Goal: Information Seeking & Learning: Check status

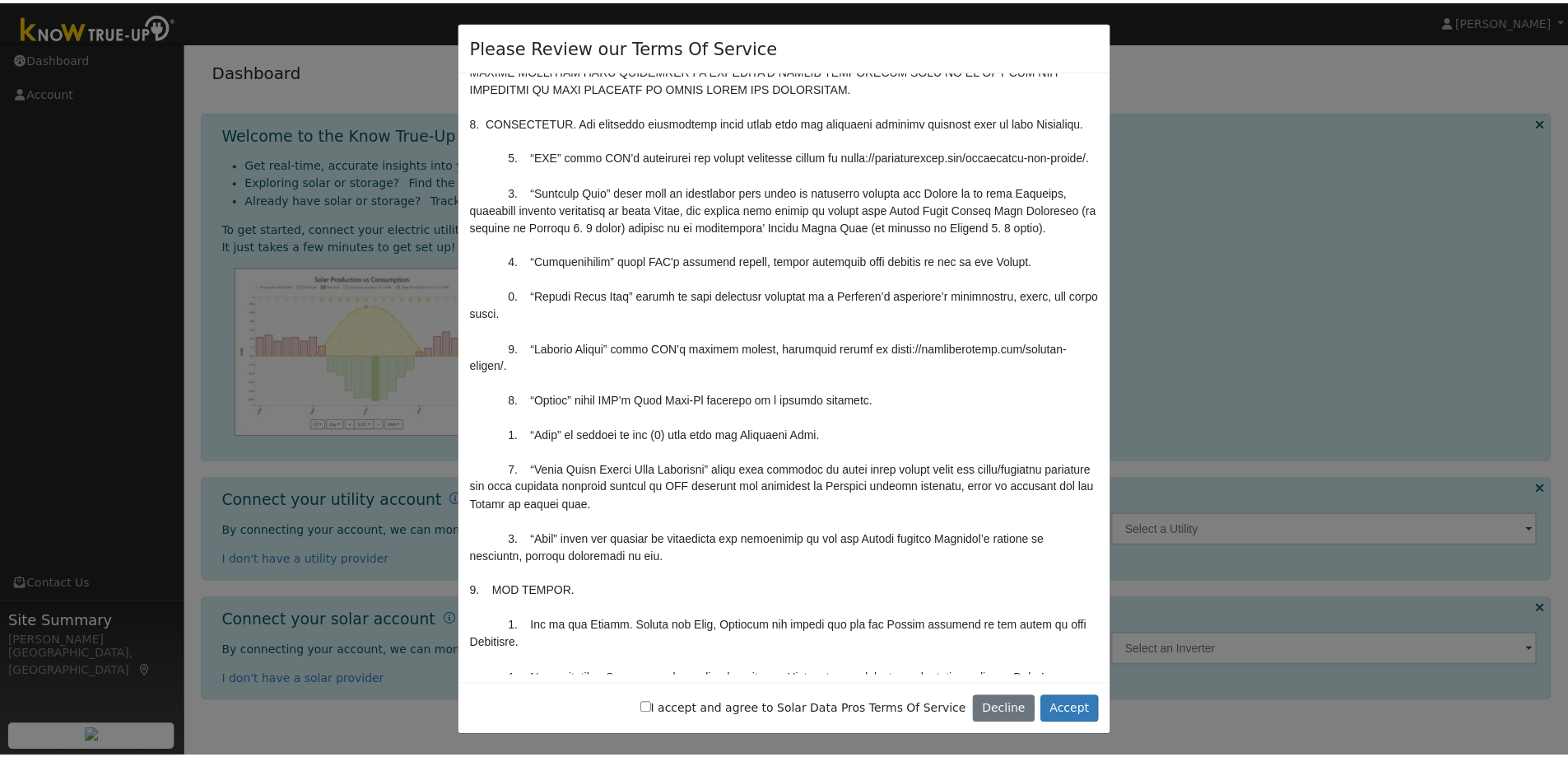
scroll to position [274, 0]
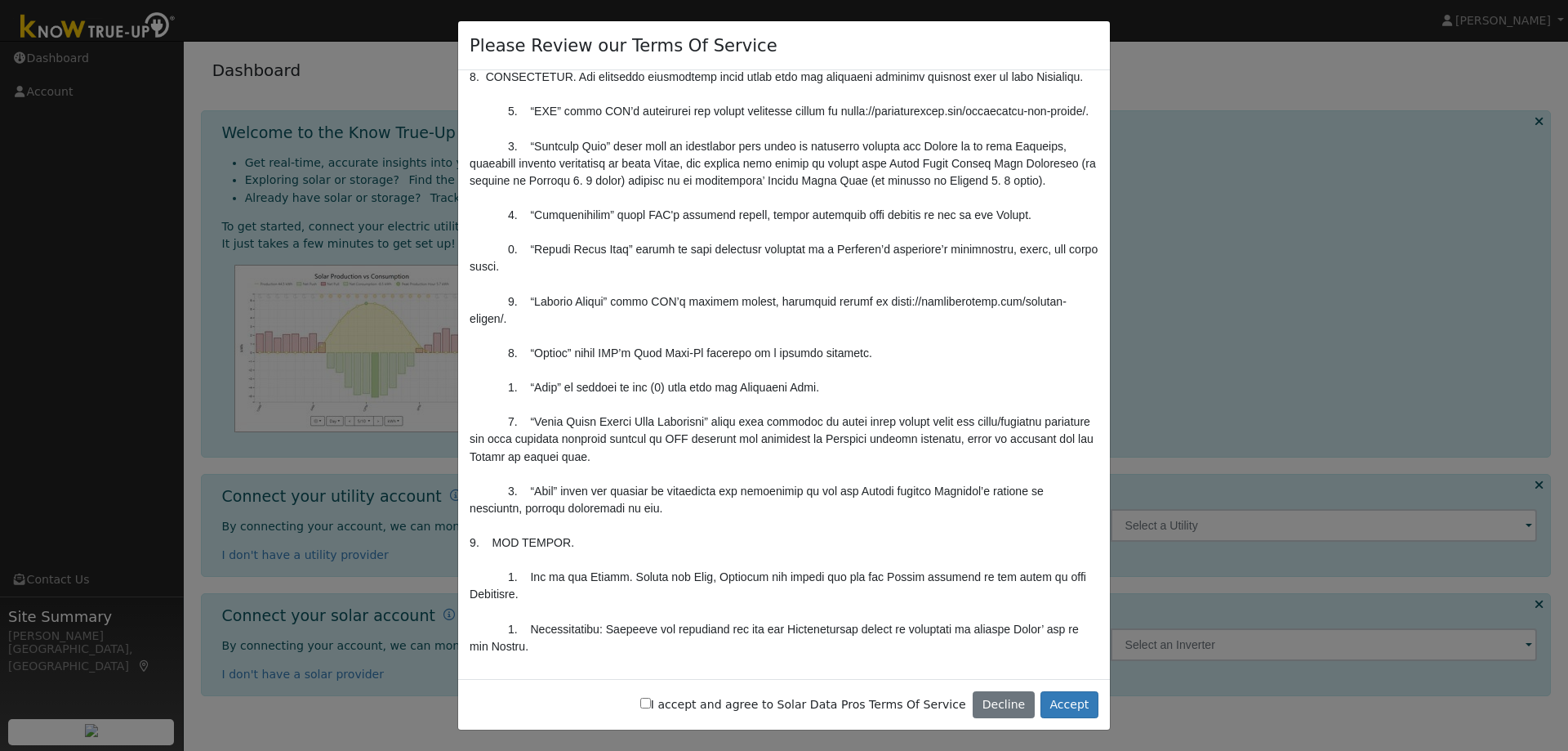
click at [686, 706] on div "I accept and agree to Solar Data Pros Terms Of Service Decline Accept" at bounding box center [784, 704] width 651 height 52
click at [651, 704] on input "I accept and agree to Solar Data Pros Terms Of Service" at bounding box center [644, 702] width 10 height 10
checkbox input "true"
click at [1070, 708] on button "Accept" at bounding box center [1069, 705] width 58 height 28
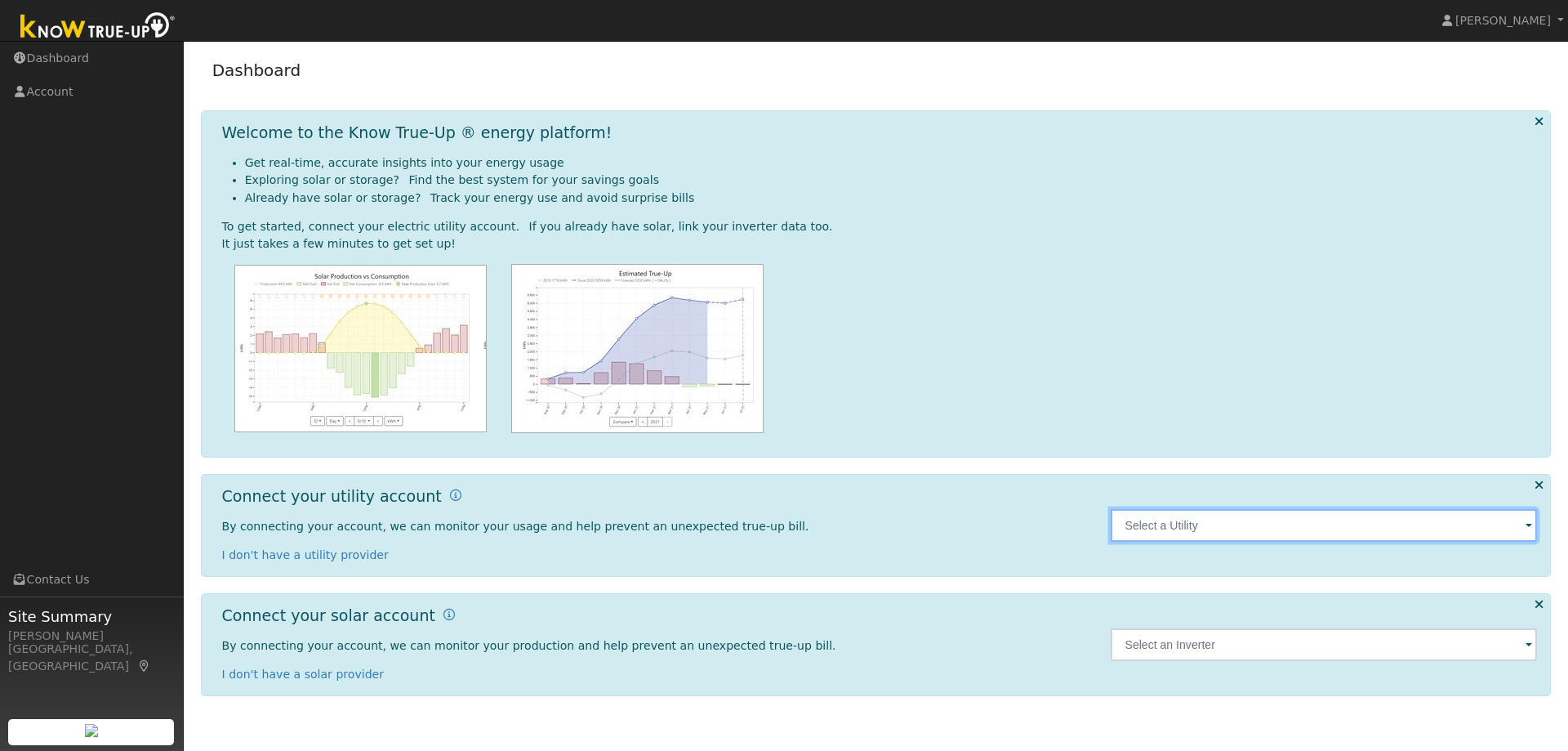
click at [1234, 521] on input "text" at bounding box center [1324, 524] width 427 height 33
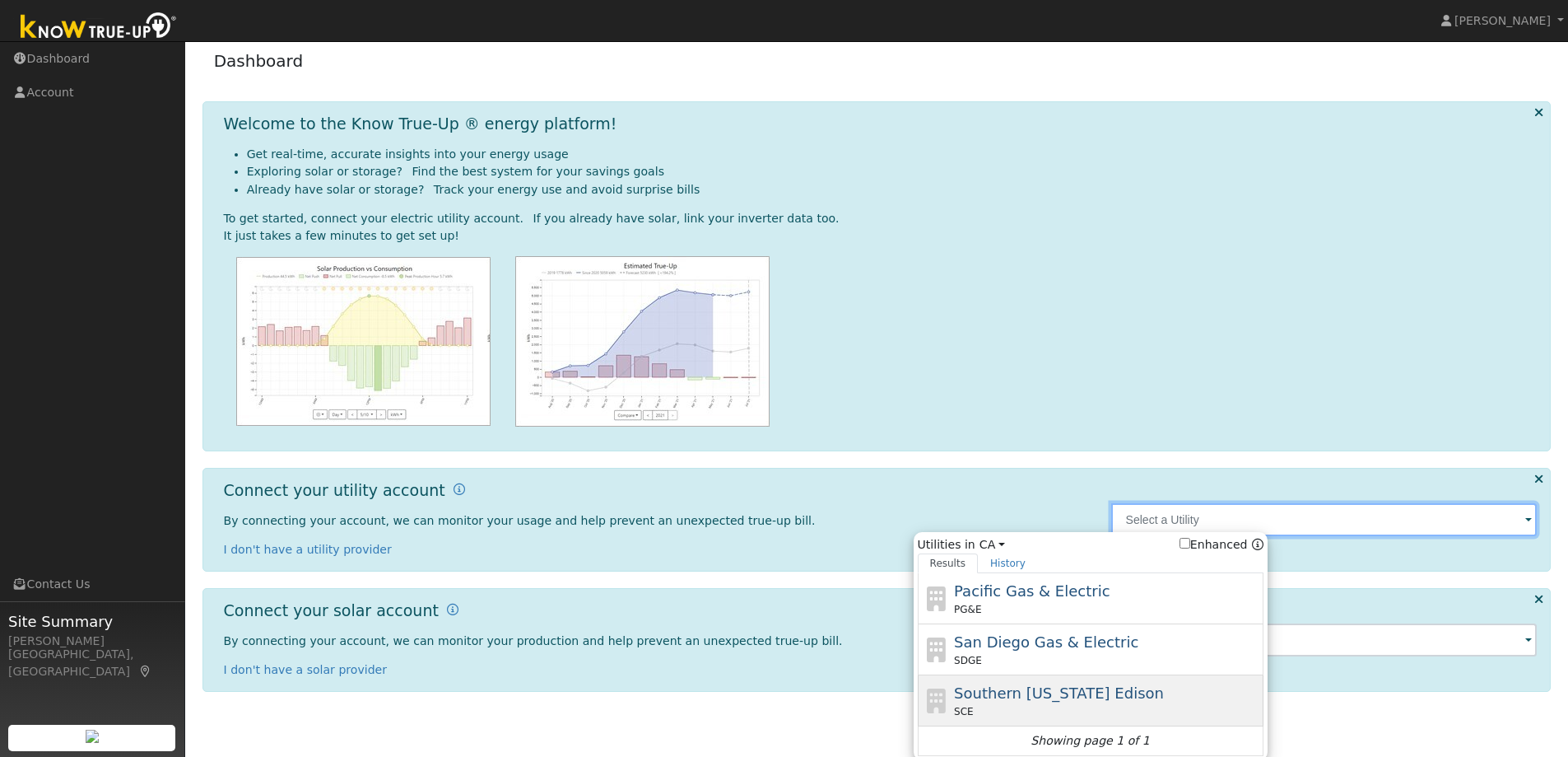
scroll to position [13, 0]
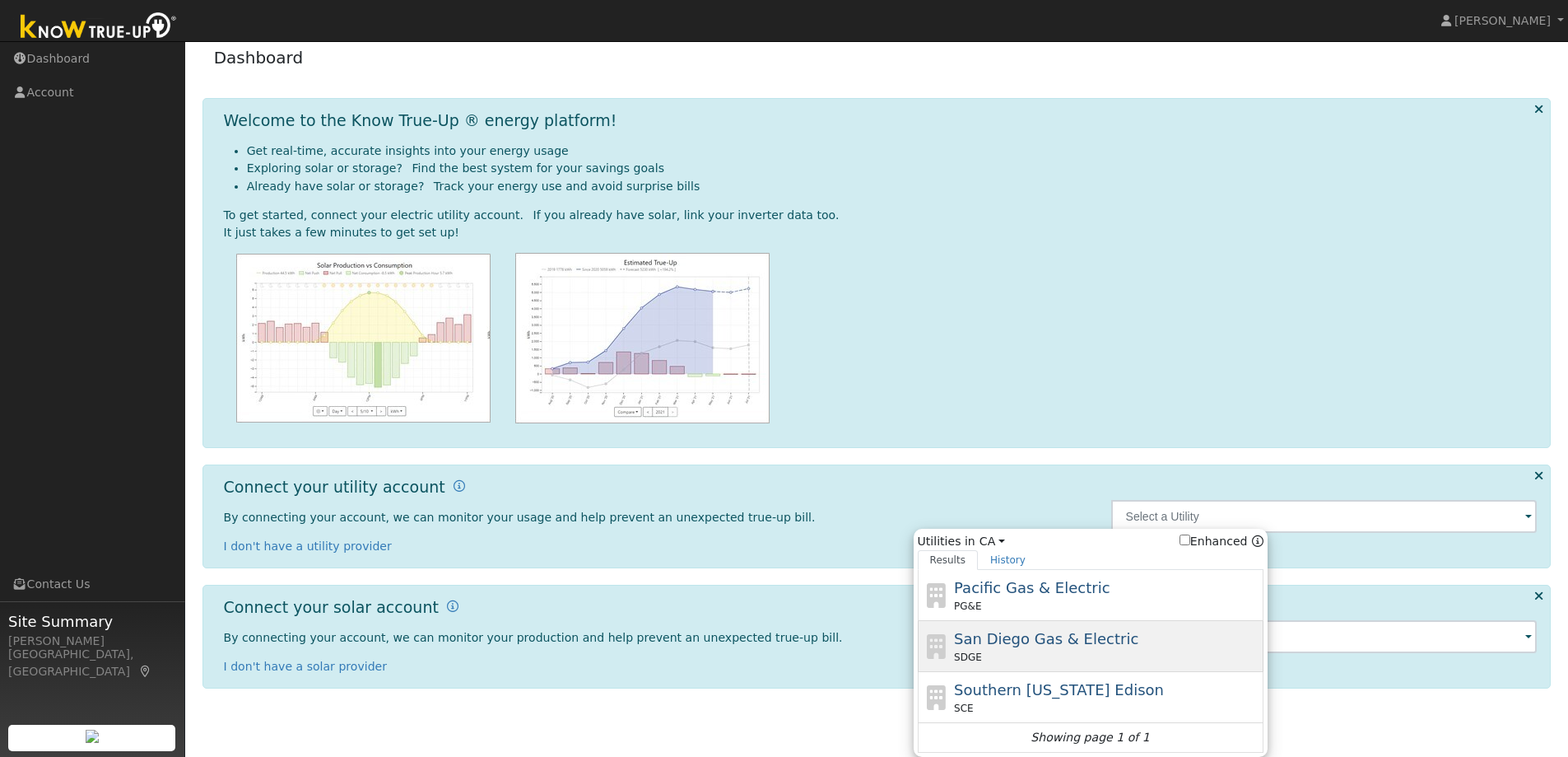
click at [1093, 656] on div "SDGE" at bounding box center [1106, 658] width 305 height 15
type input "SDGE"
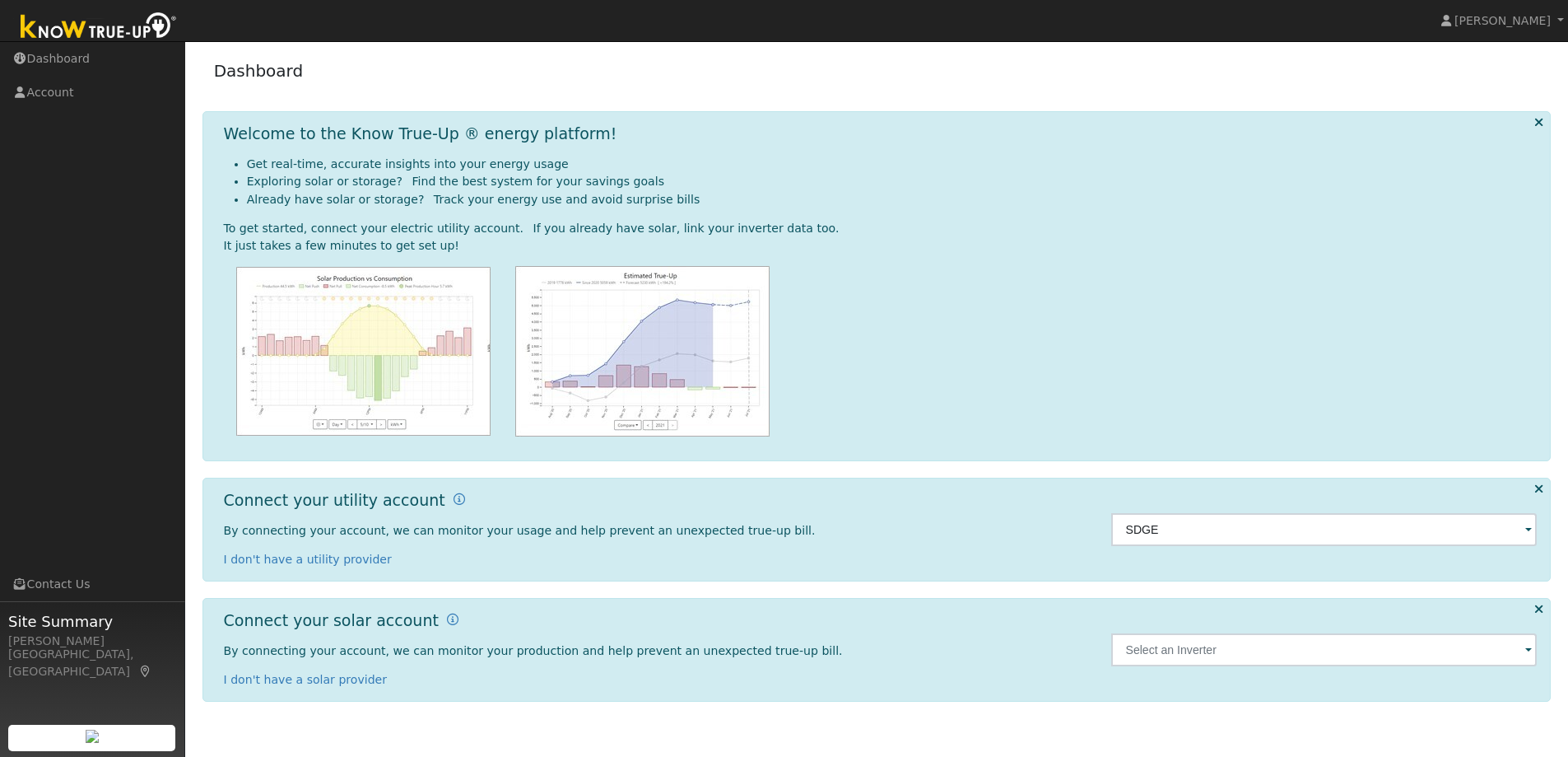
scroll to position [0, 0]
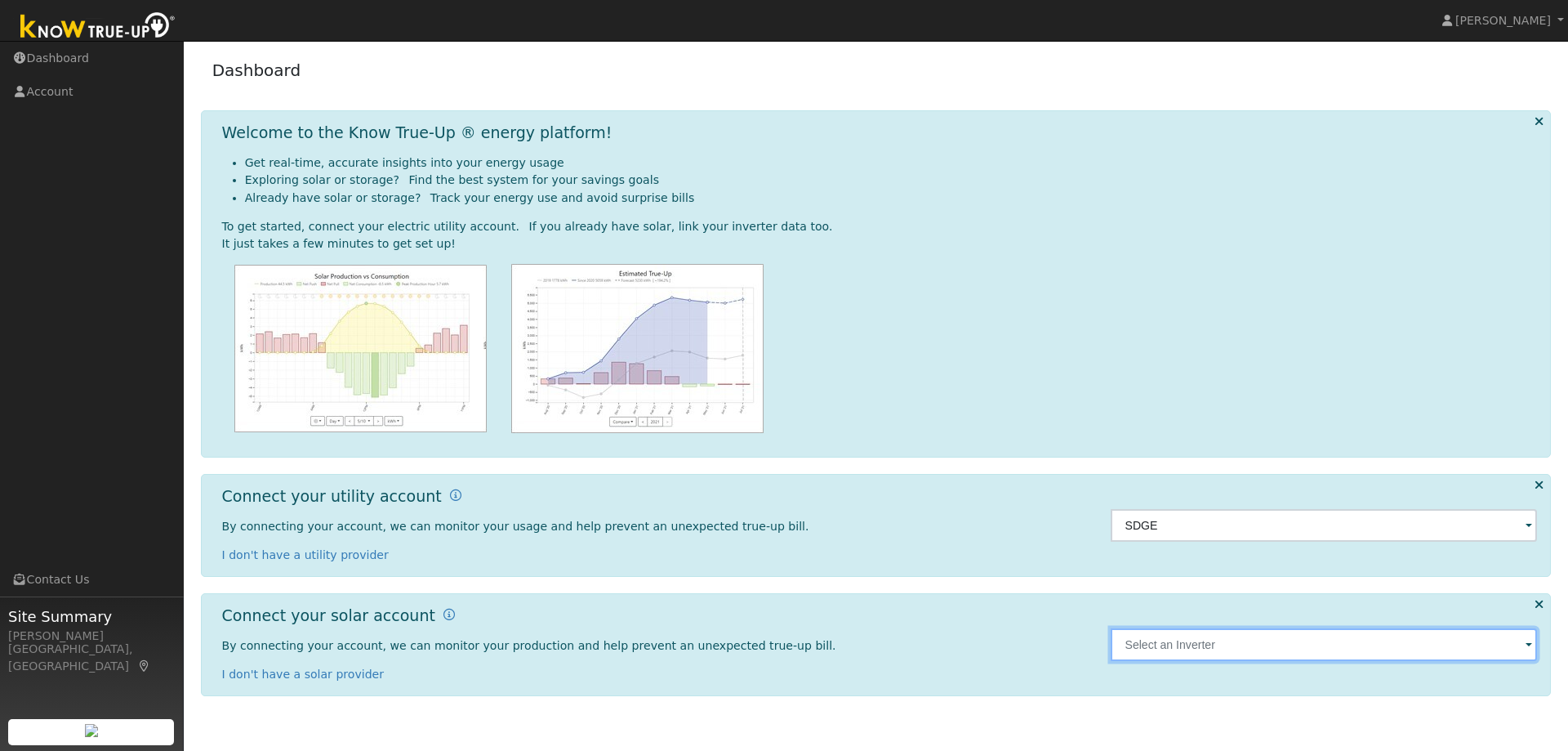
click at [1233, 644] on input "text" at bounding box center [1324, 644] width 427 height 33
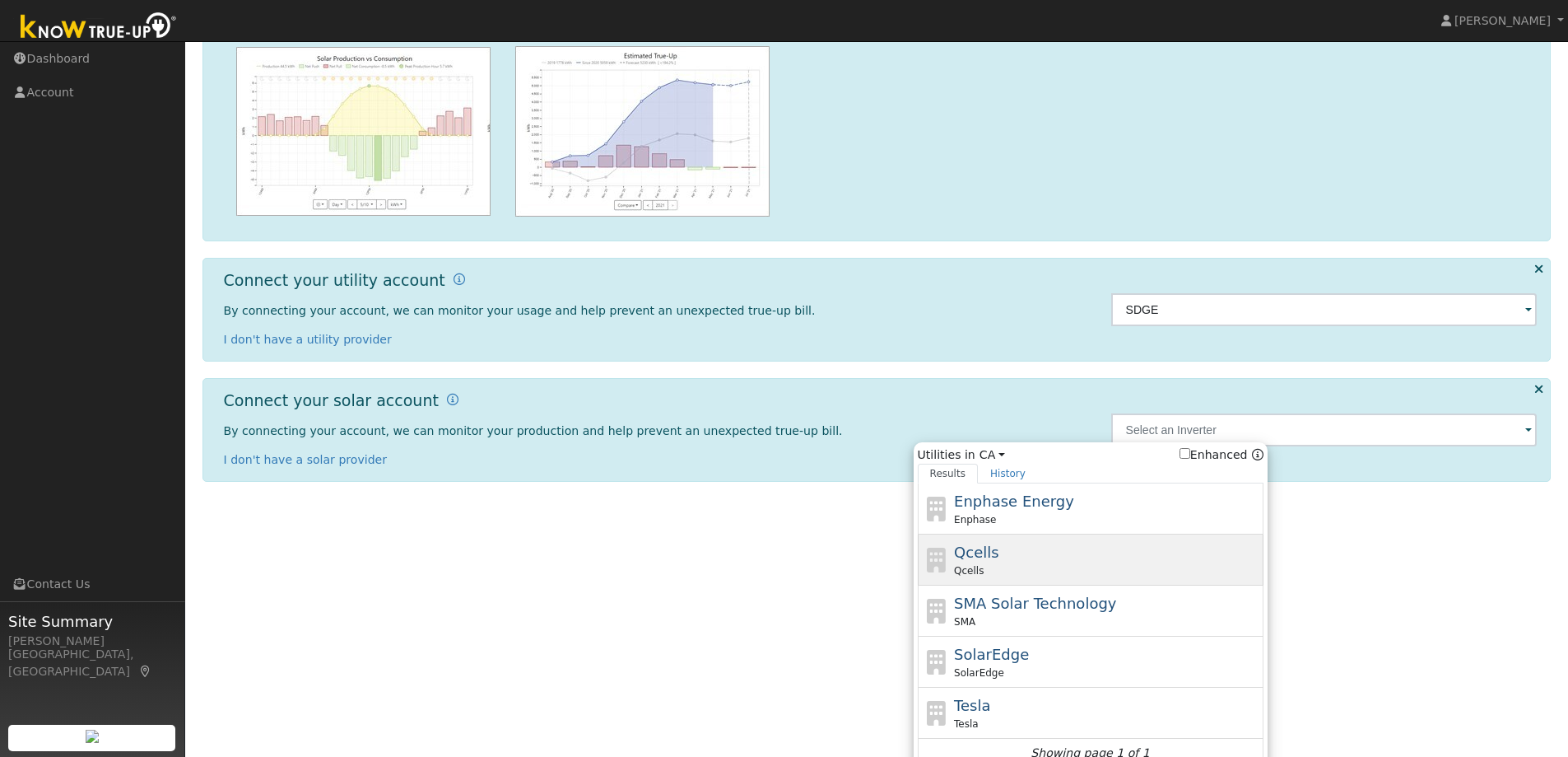
scroll to position [236, 0]
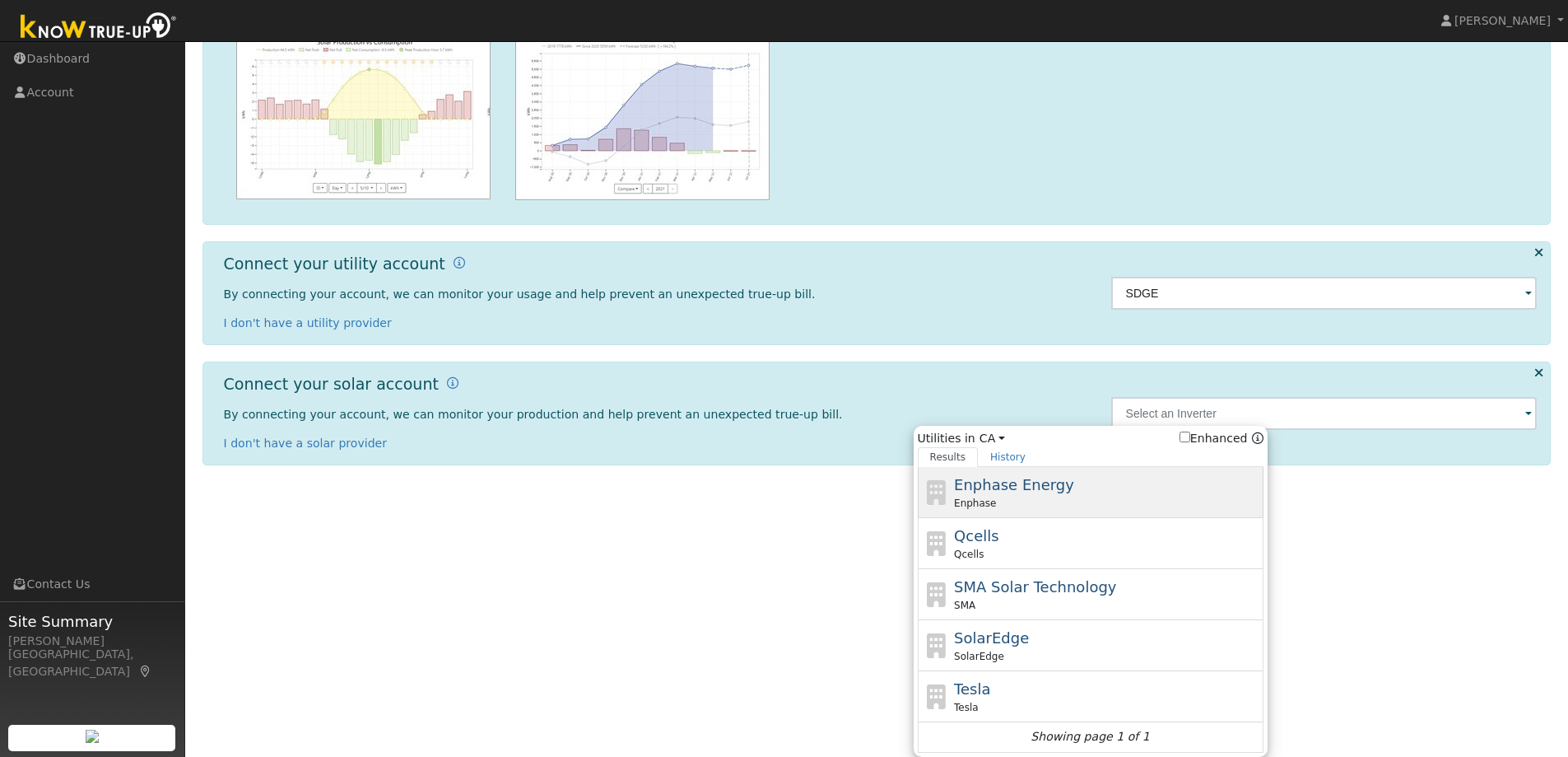
click at [1038, 487] on span "Enphase Energy" at bounding box center [1013, 484] width 120 height 17
type input "Enphase"
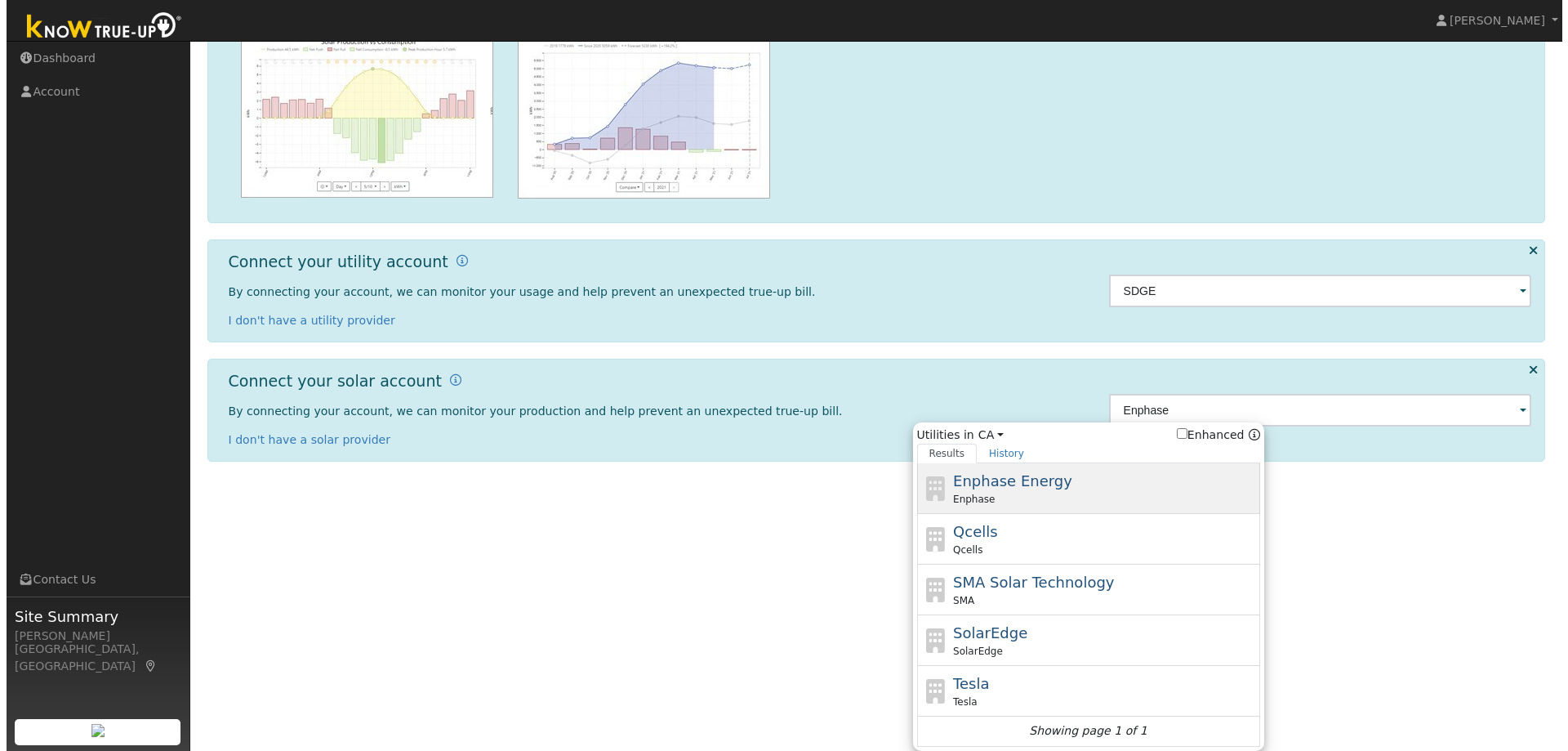
scroll to position [0, 0]
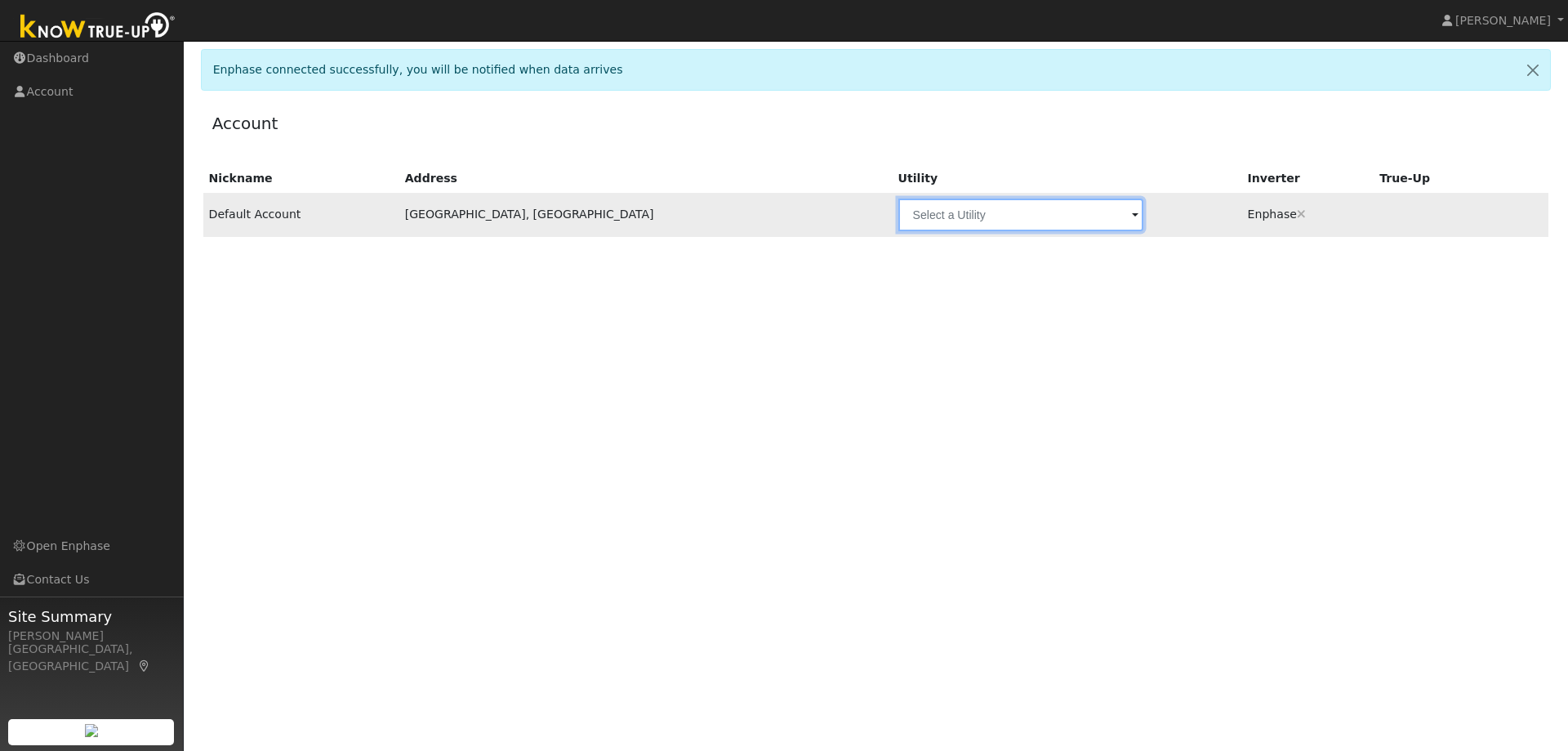
click at [907, 214] on input "text" at bounding box center [1020, 214] width 245 height 33
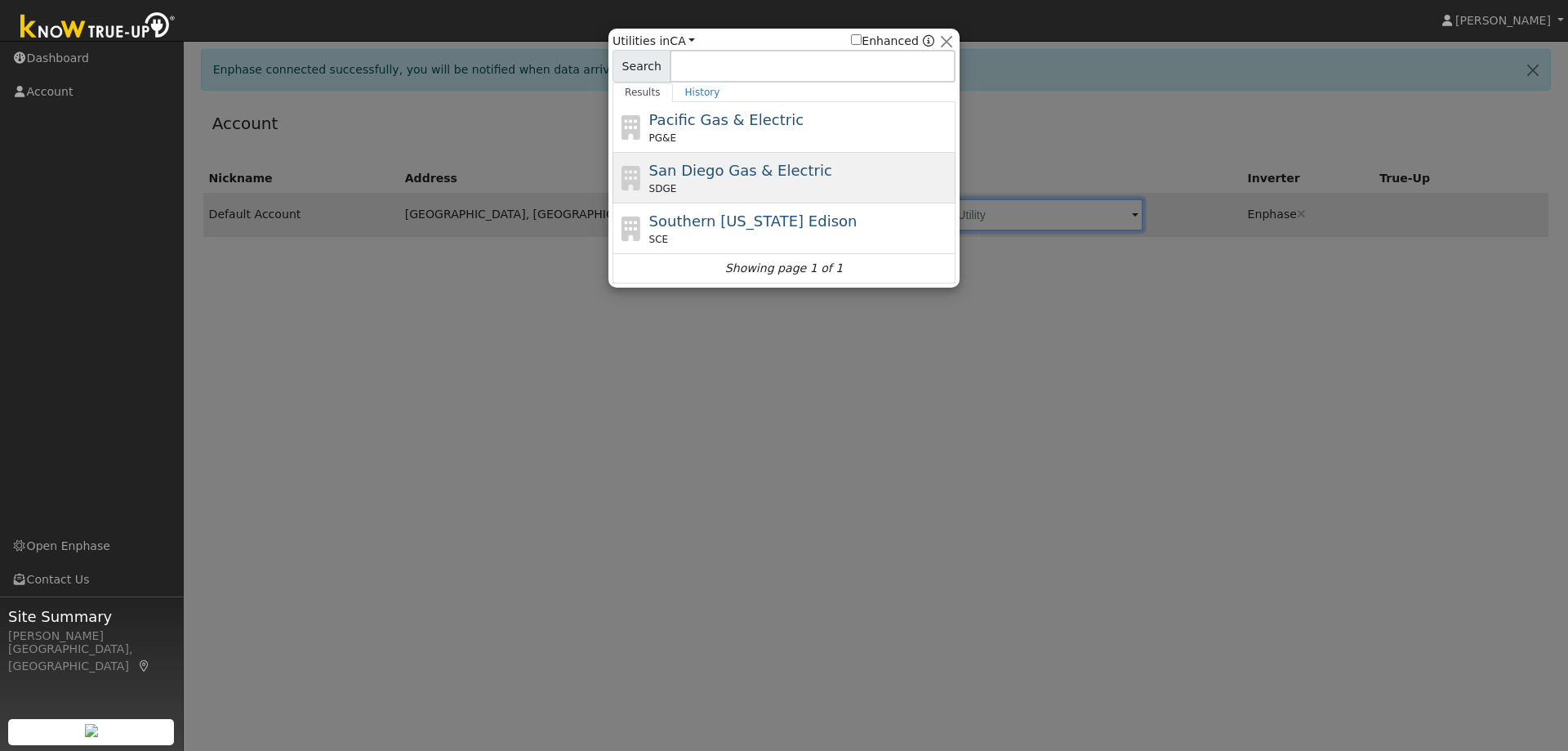
click at [732, 176] on span "San Diego Gas & Electric" at bounding box center [740, 170] width 183 height 17
type input "SDGE"
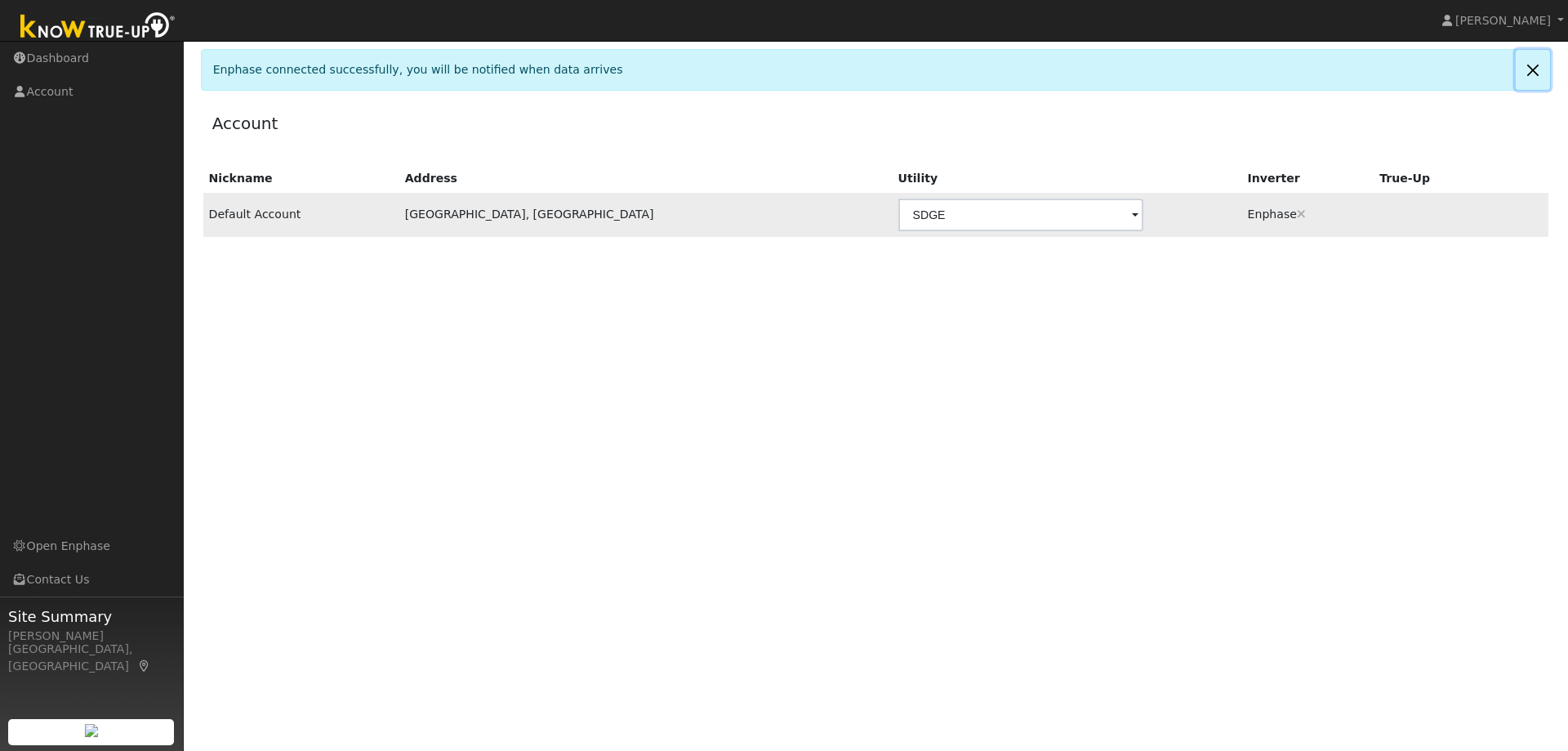
click at [1528, 68] on link at bounding box center [1532, 70] width 34 height 40
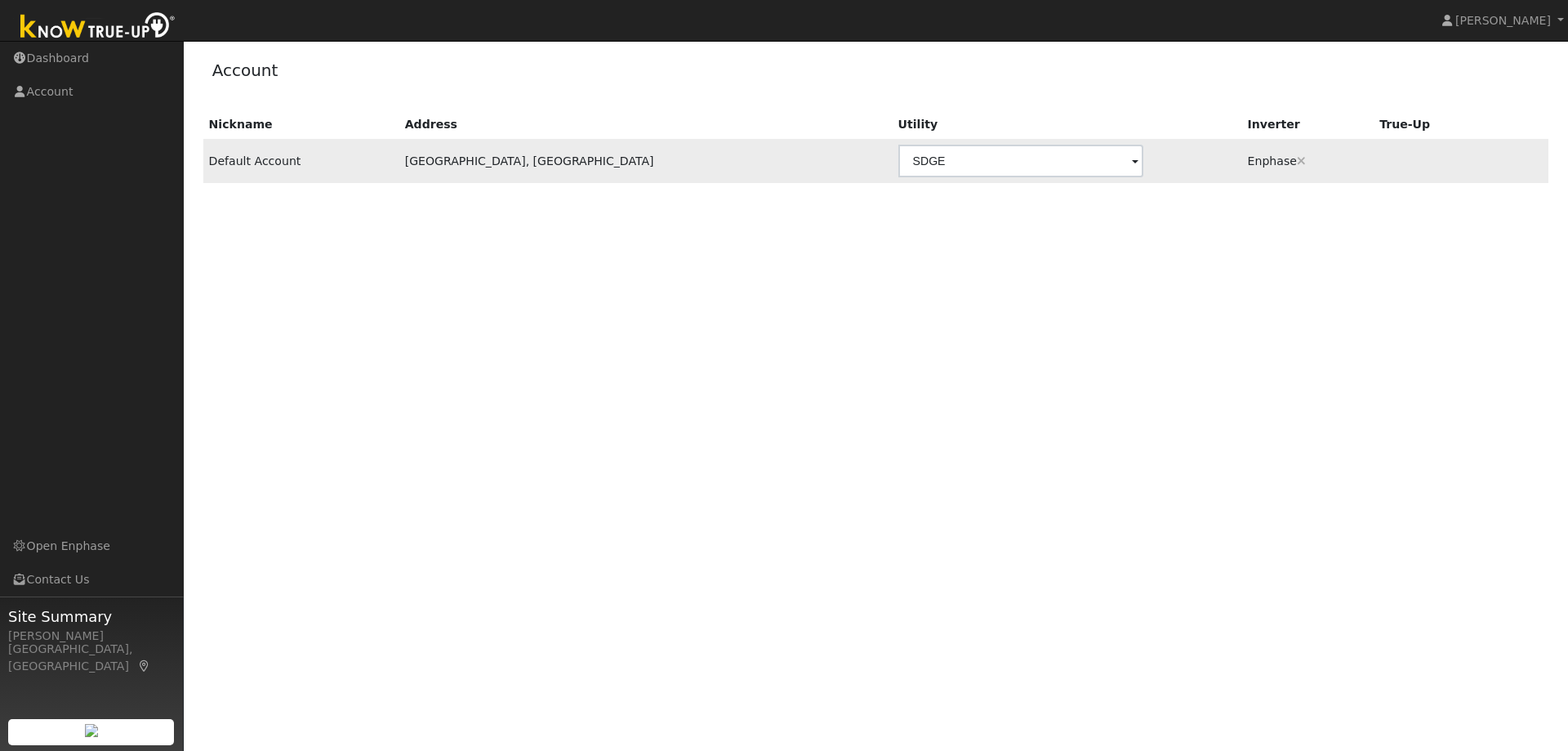
click at [633, 397] on div "Nickname Address Utility Inverter True-Up Default Account Lakeside, CA SDGE Enp…" at bounding box center [876, 335] width 1350 height 450
click at [71, 98] on link "Account" at bounding box center [92, 92] width 184 height 34
click at [83, 58] on link "Dashboard" at bounding box center [92, 58] width 184 height 34
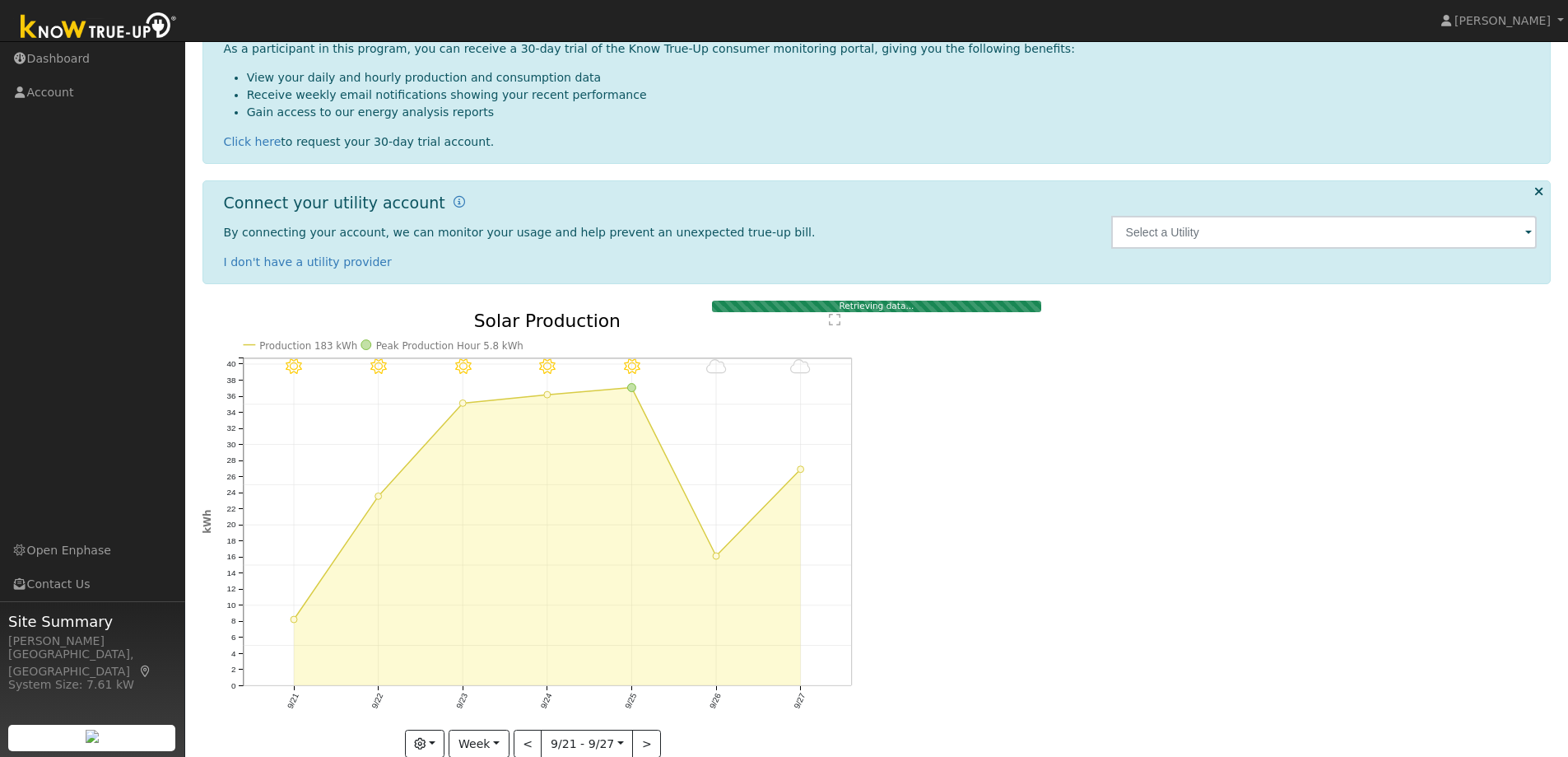
scroll to position [208, 0]
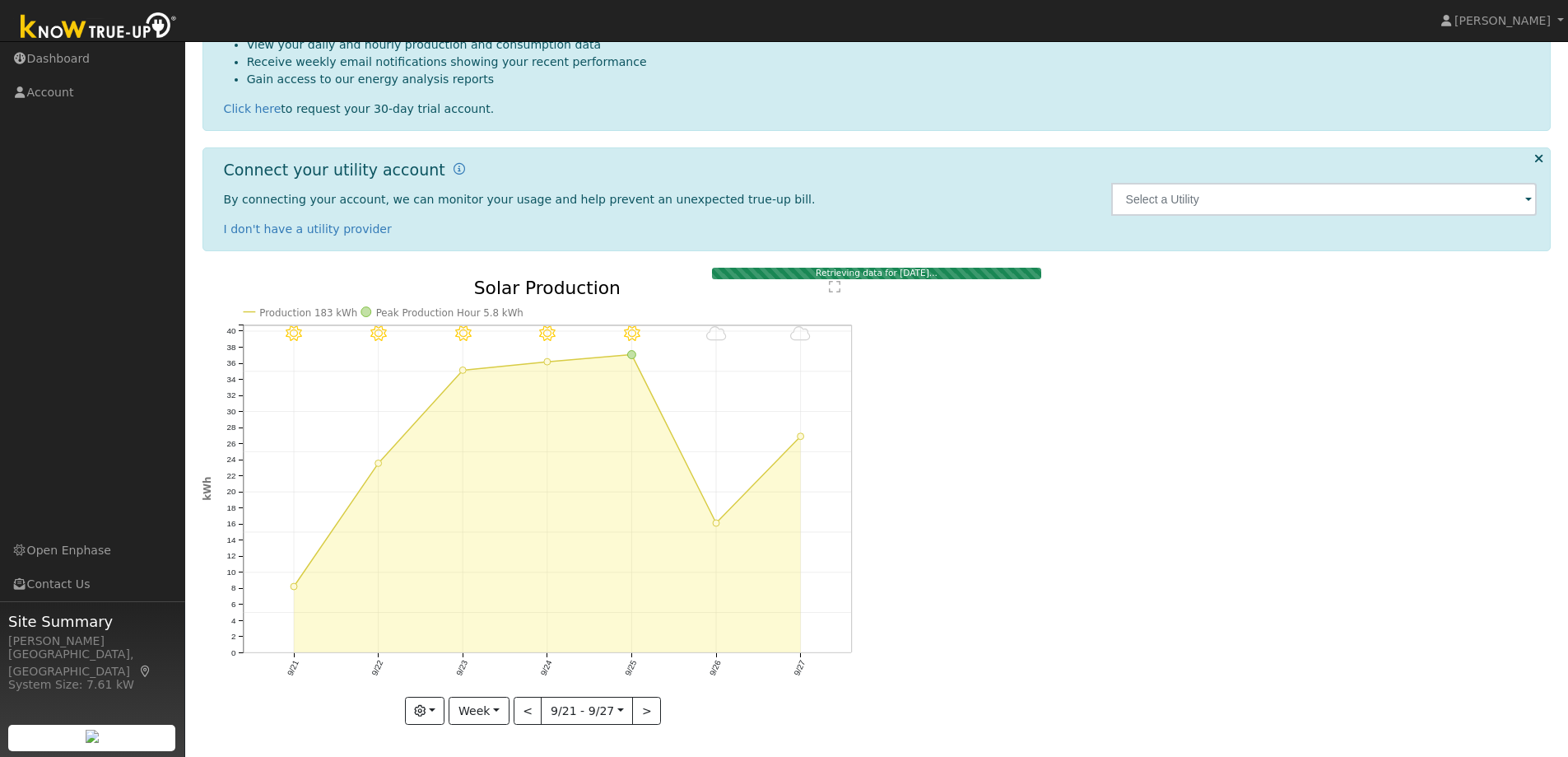
click at [1528, 200] on span at bounding box center [1527, 201] width 7 height 19
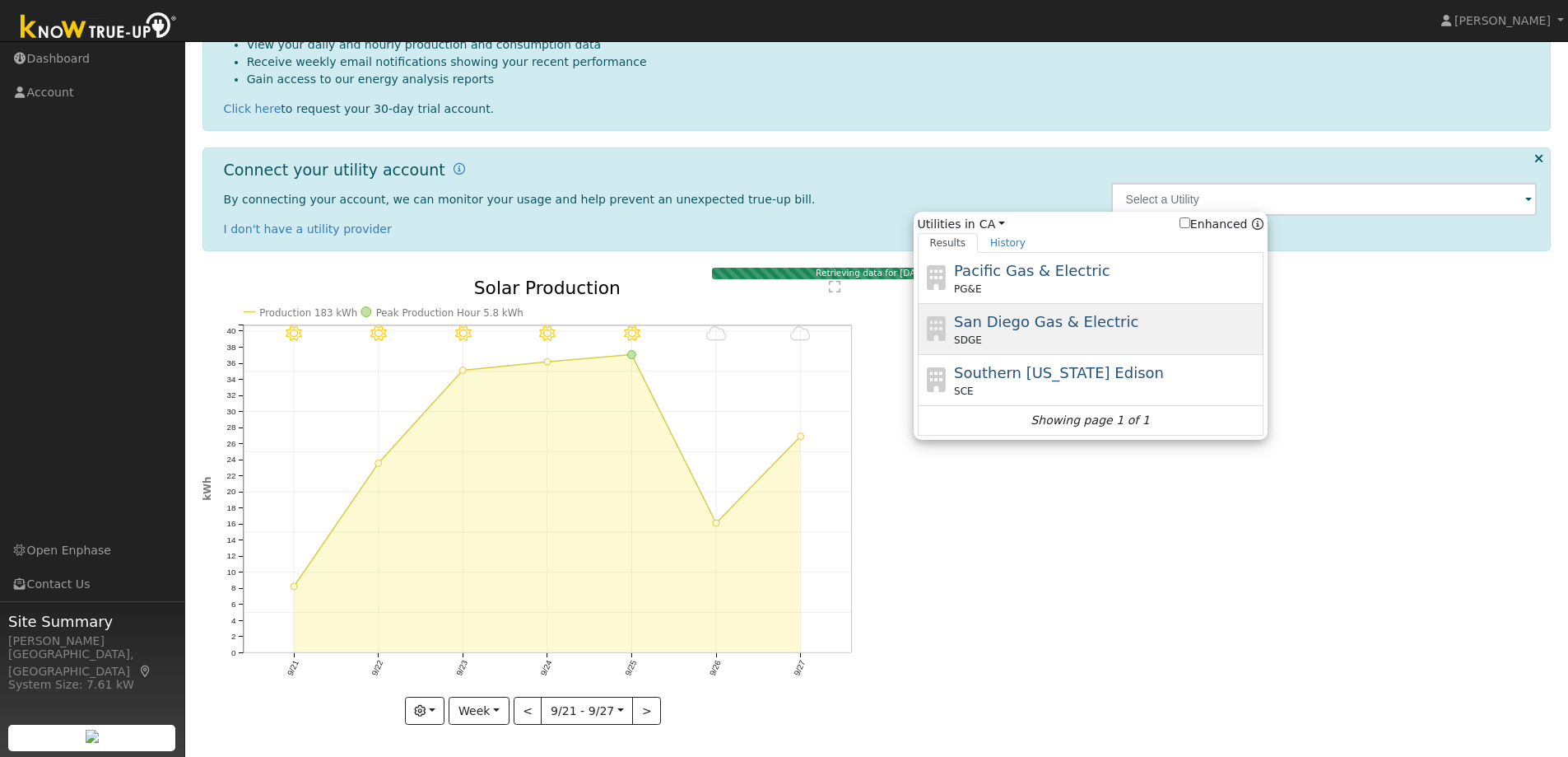
click at [1049, 317] on span "San Diego Gas & Electric" at bounding box center [1045, 321] width 185 height 17
type input "SDGE"
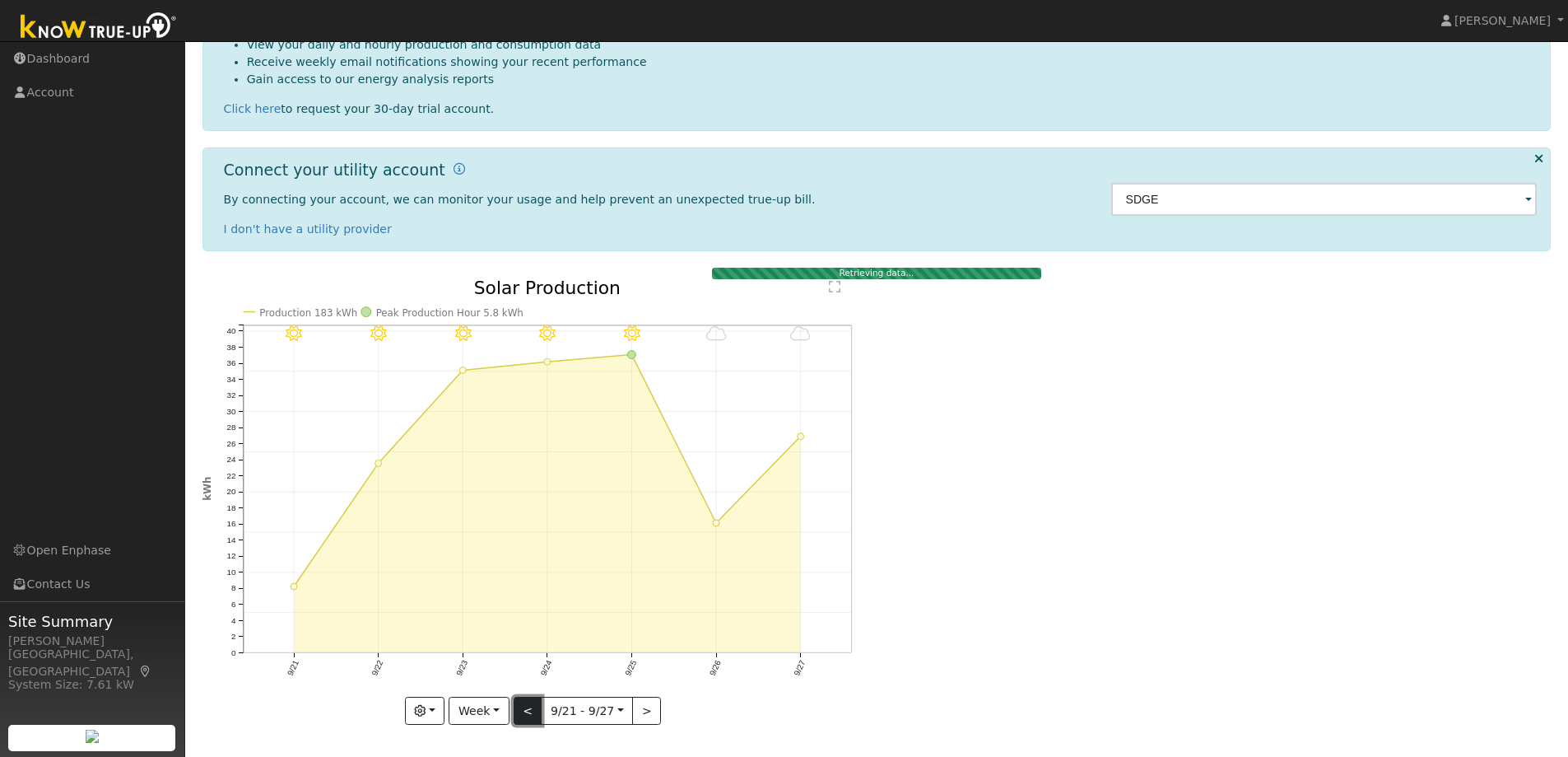
click at [526, 713] on button "<" at bounding box center [527, 711] width 28 height 28
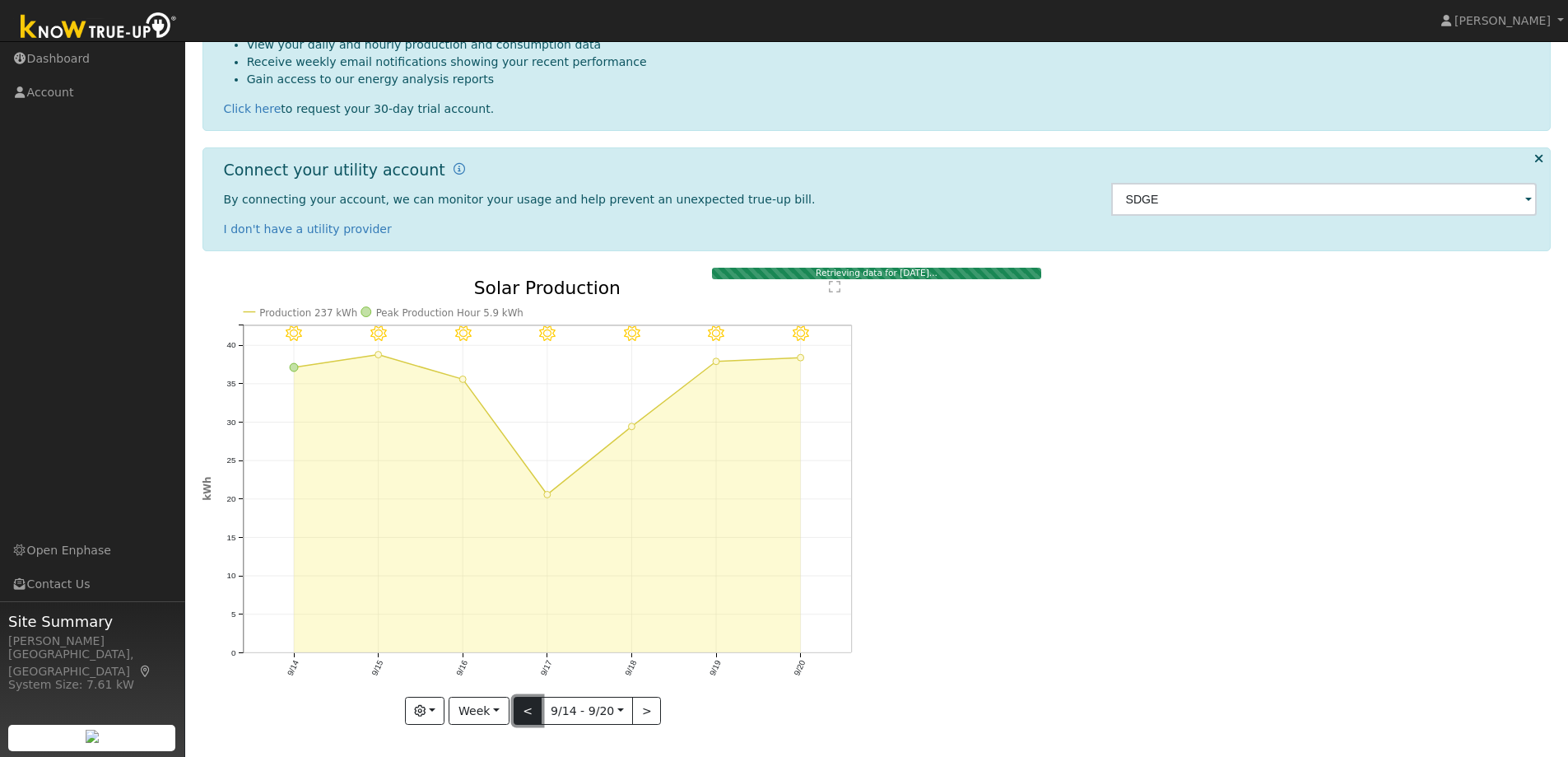
click at [526, 722] on button "<" at bounding box center [527, 711] width 28 height 28
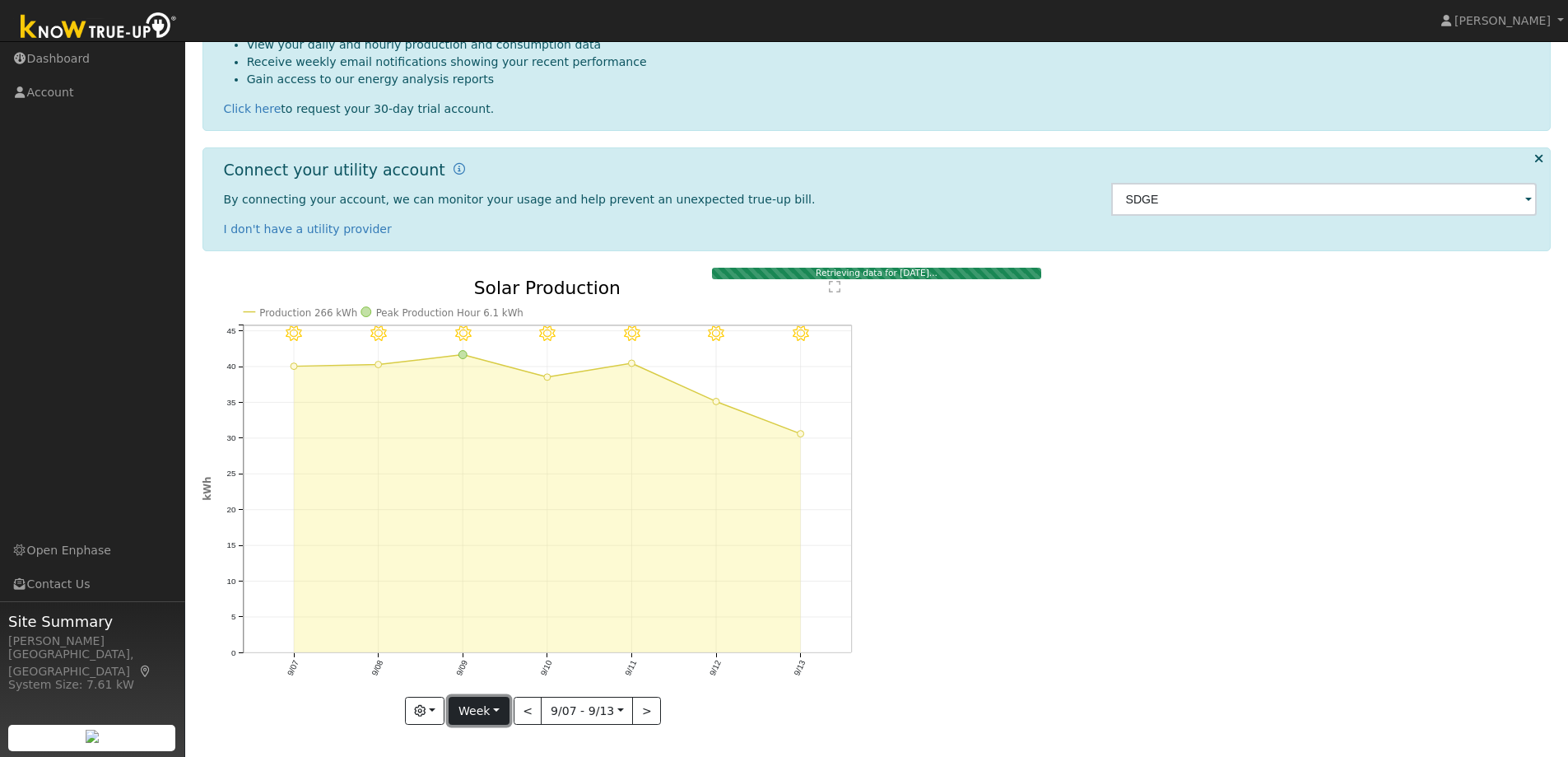
click at [493, 712] on button "Week" at bounding box center [478, 711] width 60 height 28
click at [492, 657] on link "Year" at bounding box center [506, 654] width 115 height 23
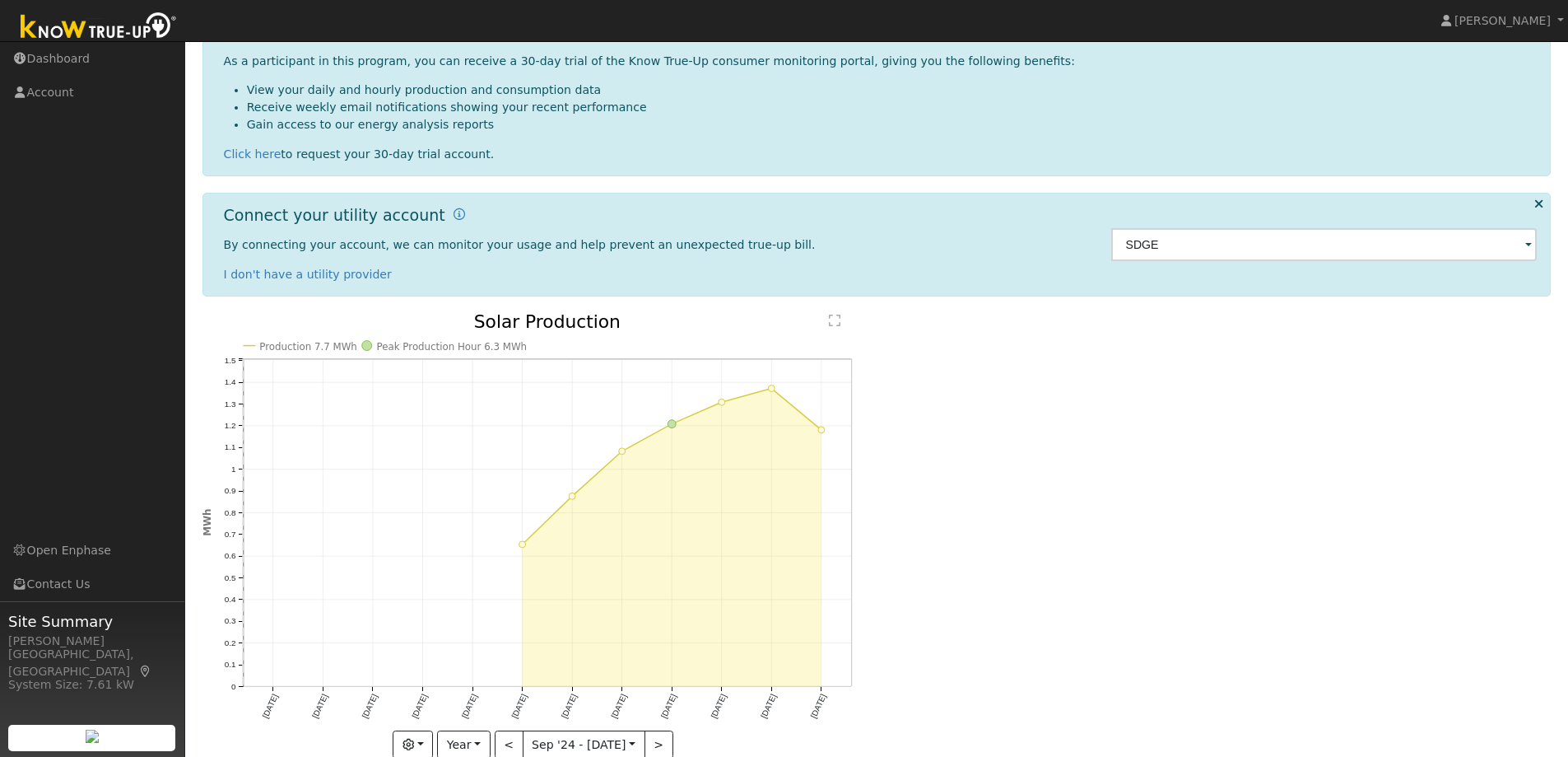
scroll to position [197, 0]
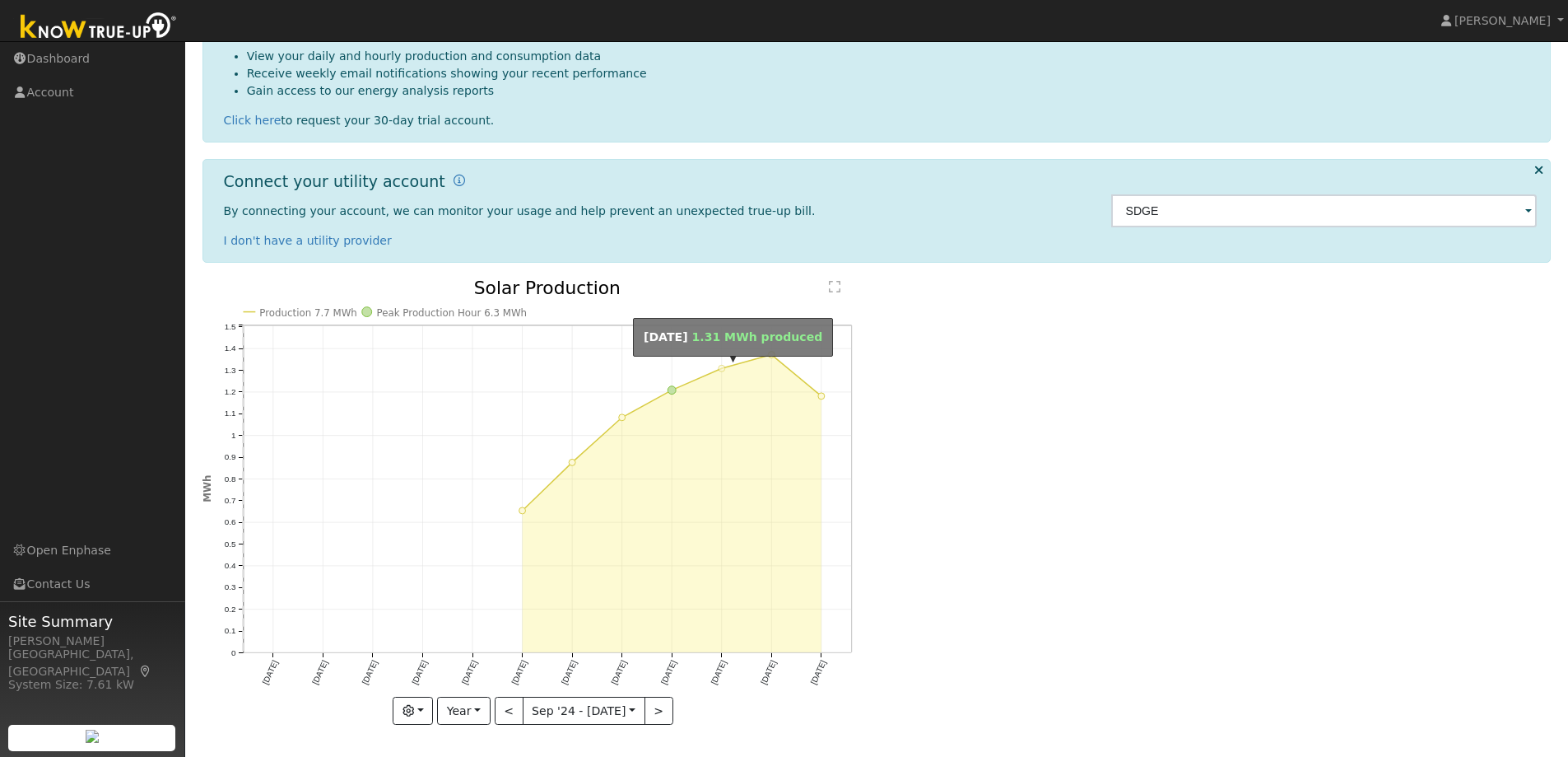
click at [721, 368] on circle "onclick=""" at bounding box center [722, 368] width 7 height 7
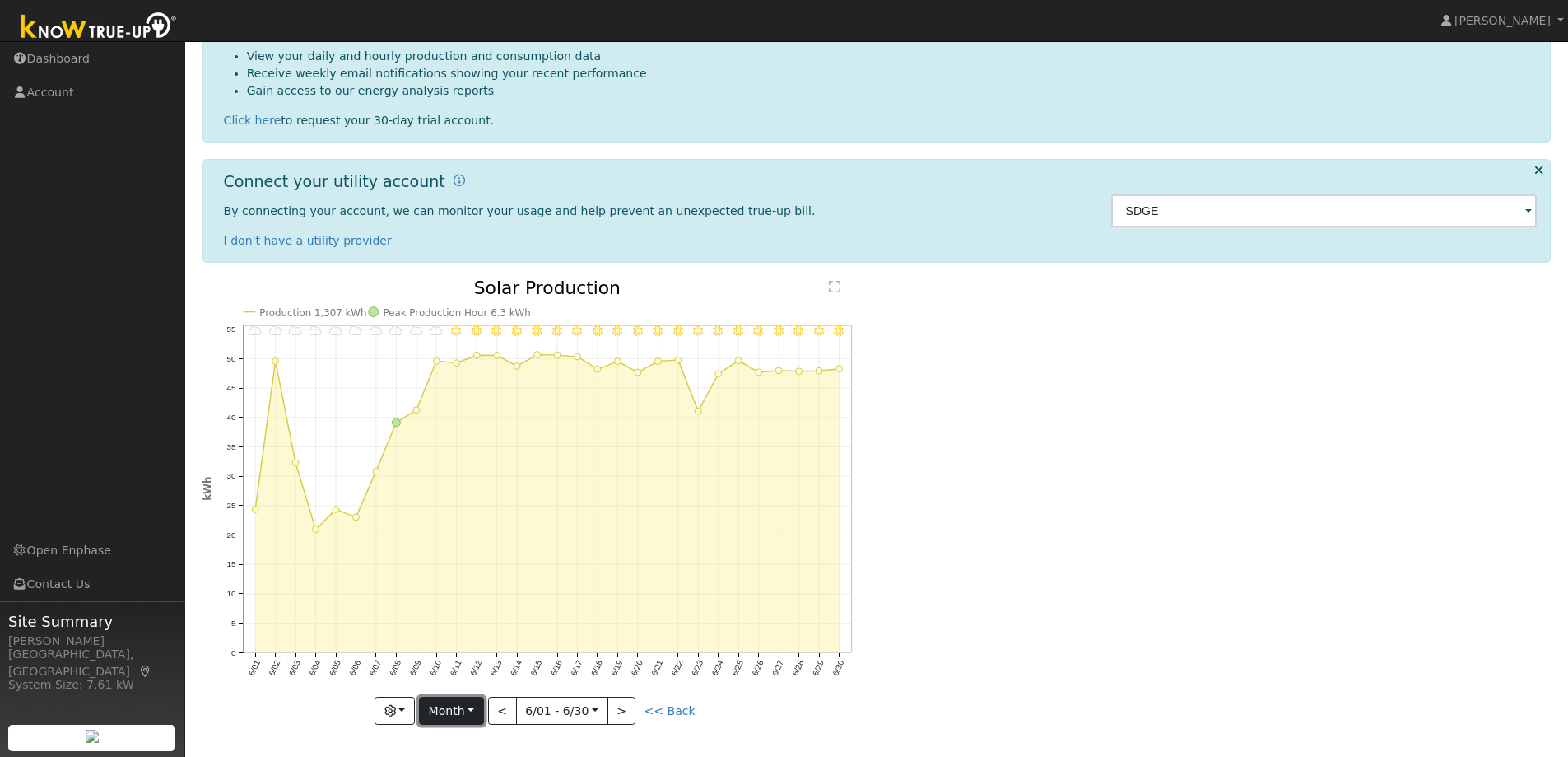
click at [467, 702] on button "Month" at bounding box center [451, 711] width 65 height 28
click at [475, 659] on link "Year" at bounding box center [476, 653] width 115 height 23
type input "2024-09-01"
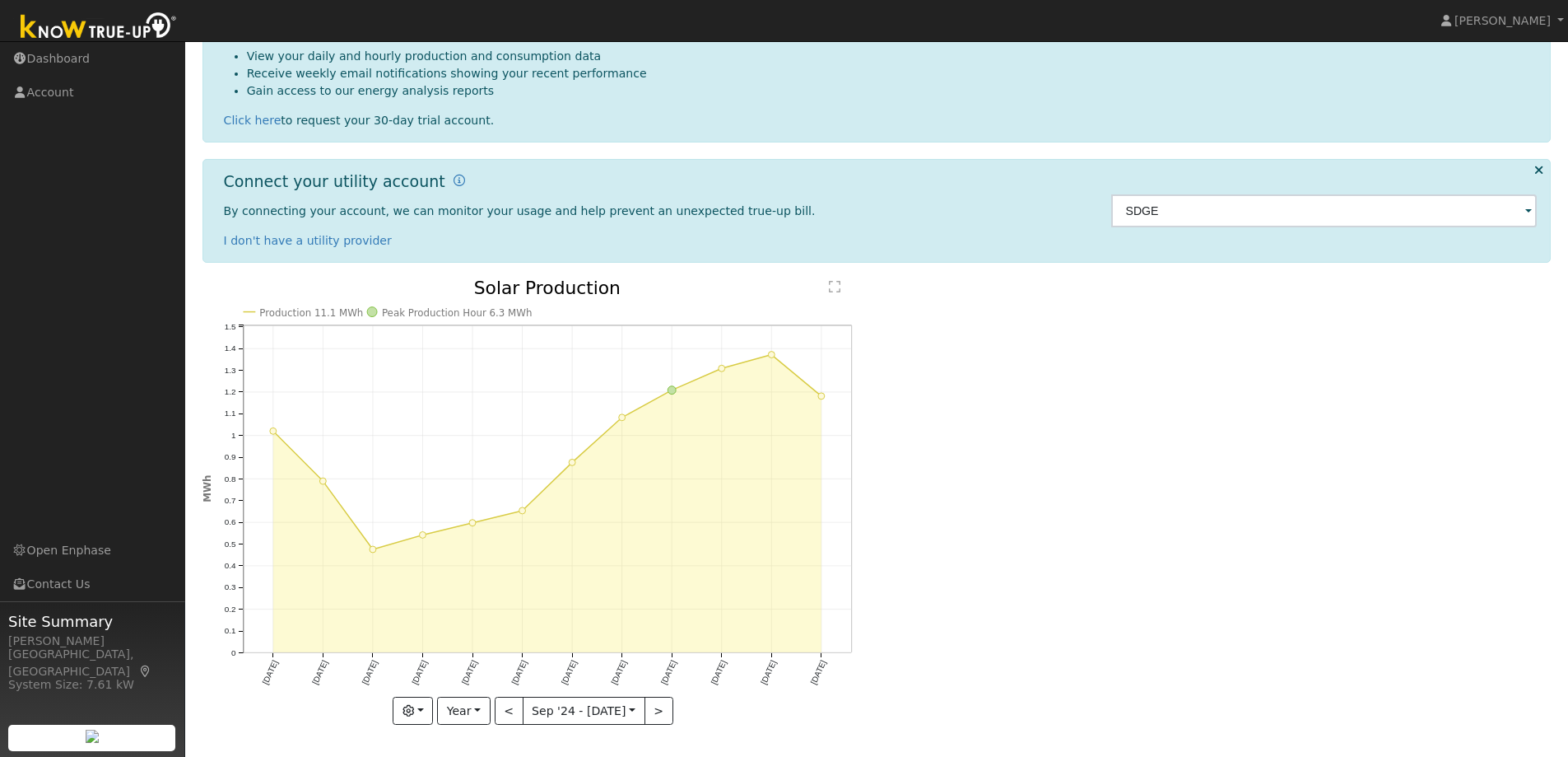
click at [832, 286] on text "" at bounding box center [835, 286] width 11 height 13
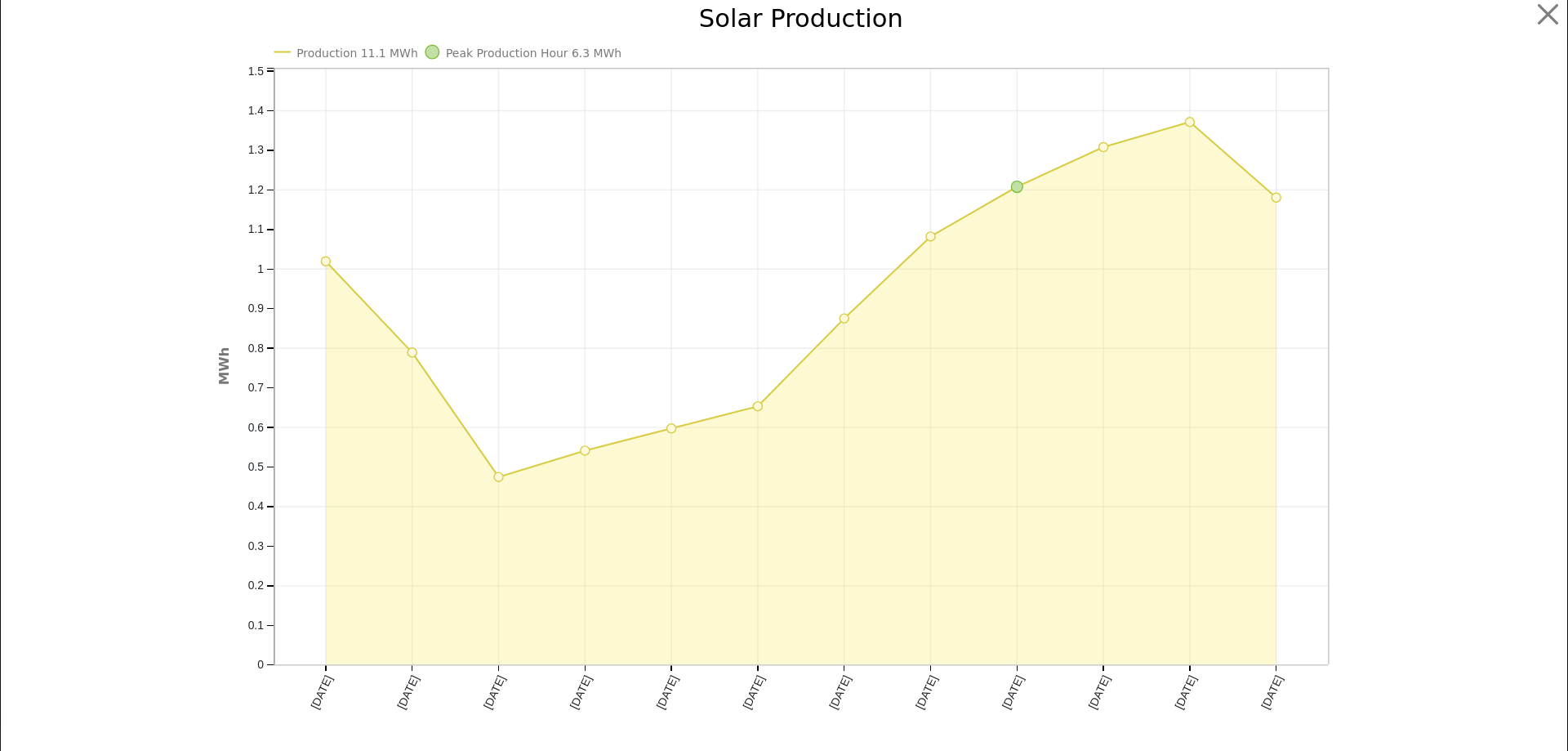
scroll to position [0, 0]
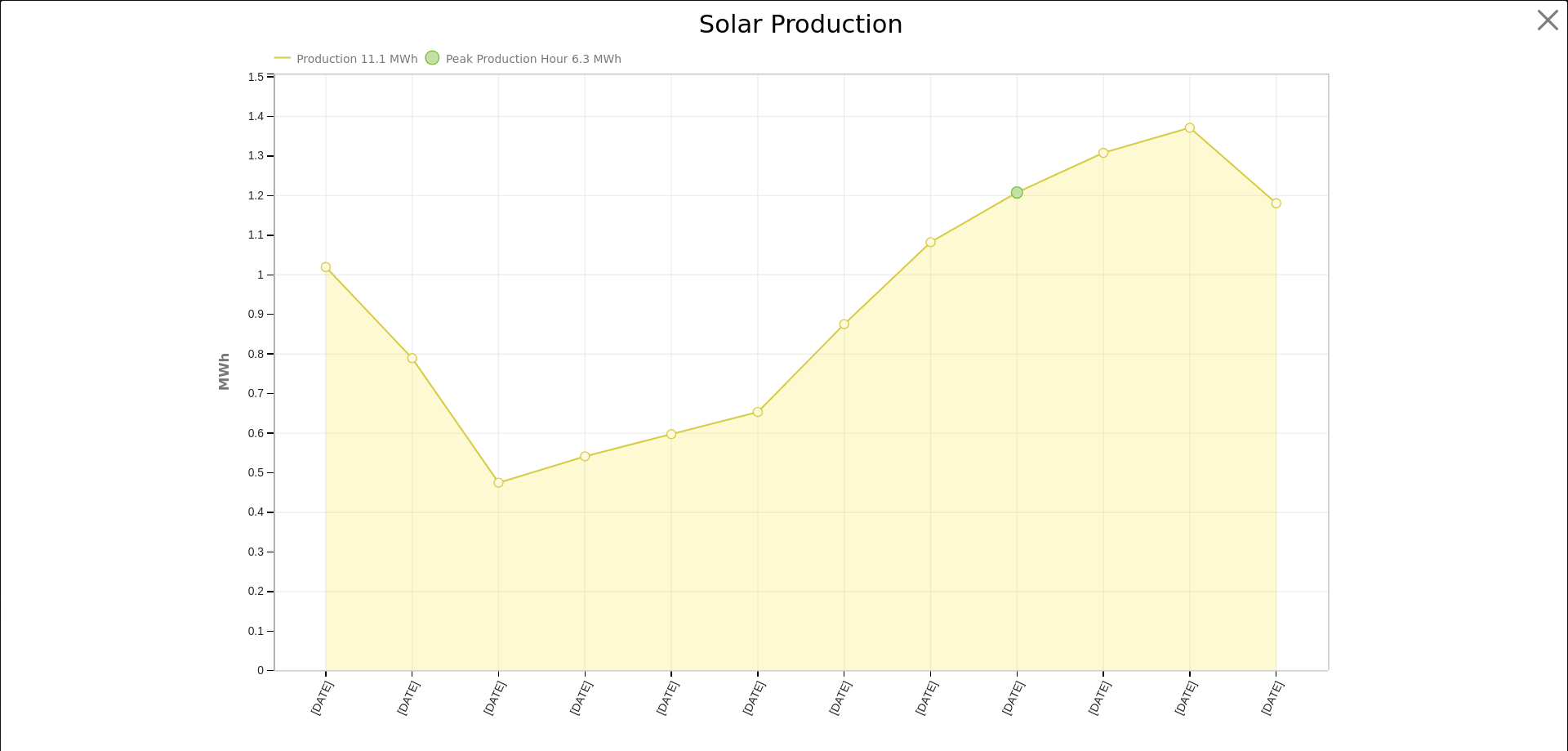
drag, startPoint x: 1424, startPoint y: 165, endPoint x: 1464, endPoint y: 108, distance: 69.6
click at [1464, 108] on div at bounding box center [1461, 387] width 205 height 751
click at [1537, 20] on button "button" at bounding box center [1547, 20] width 31 height 31
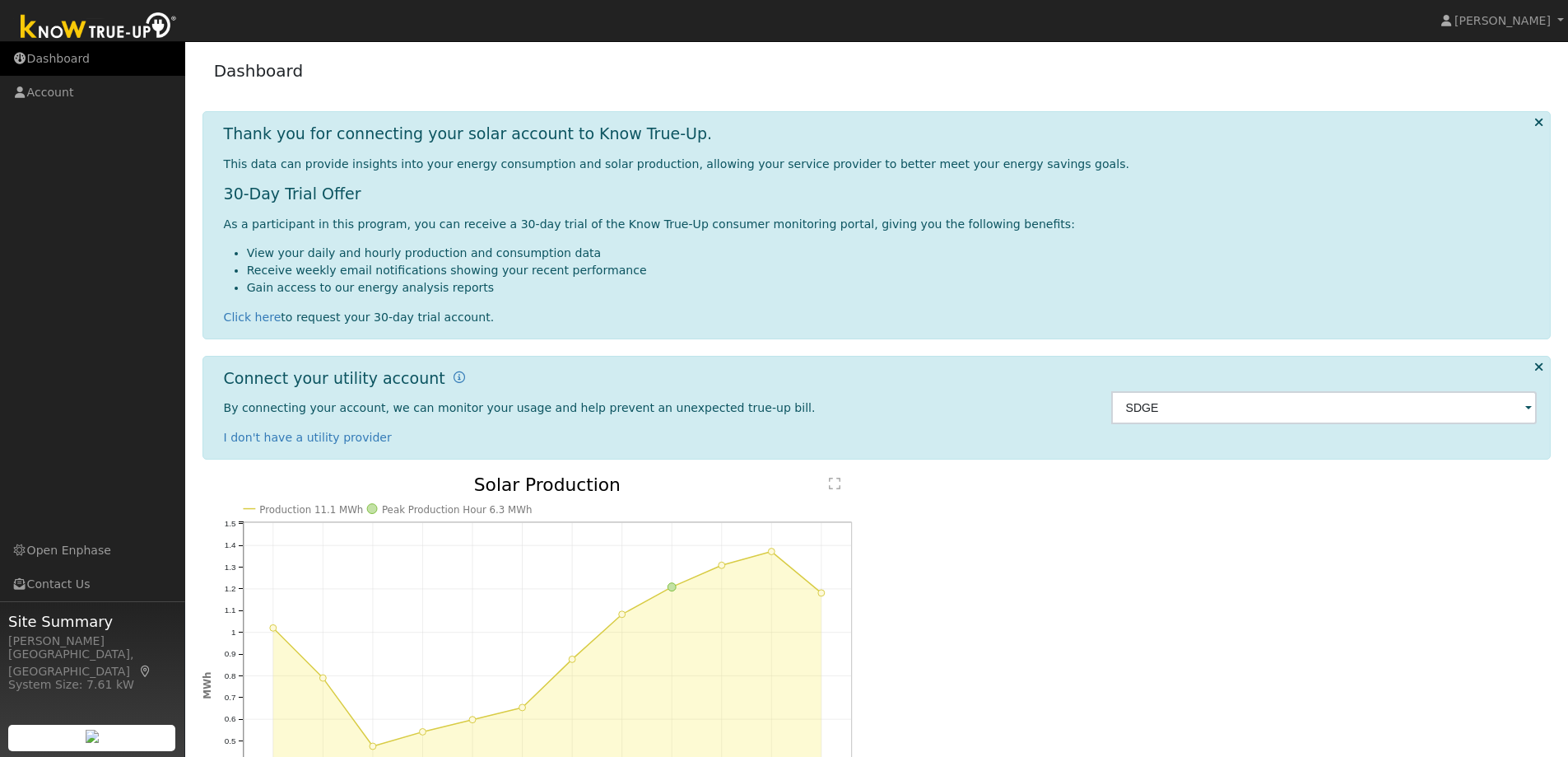
click at [64, 62] on link "Dashboard" at bounding box center [93, 59] width 186 height 34
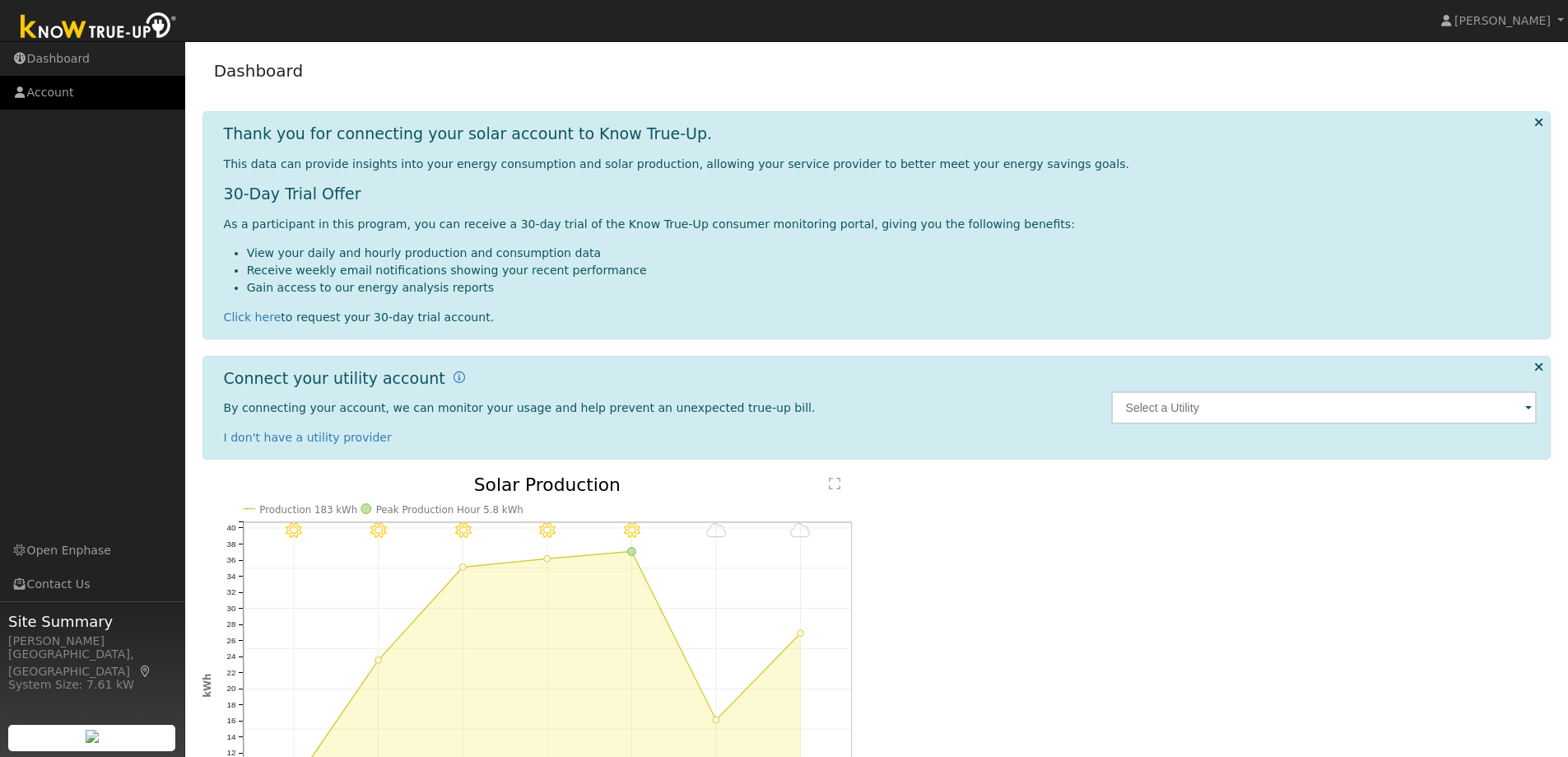
click at [46, 99] on link "Account" at bounding box center [93, 93] width 186 height 34
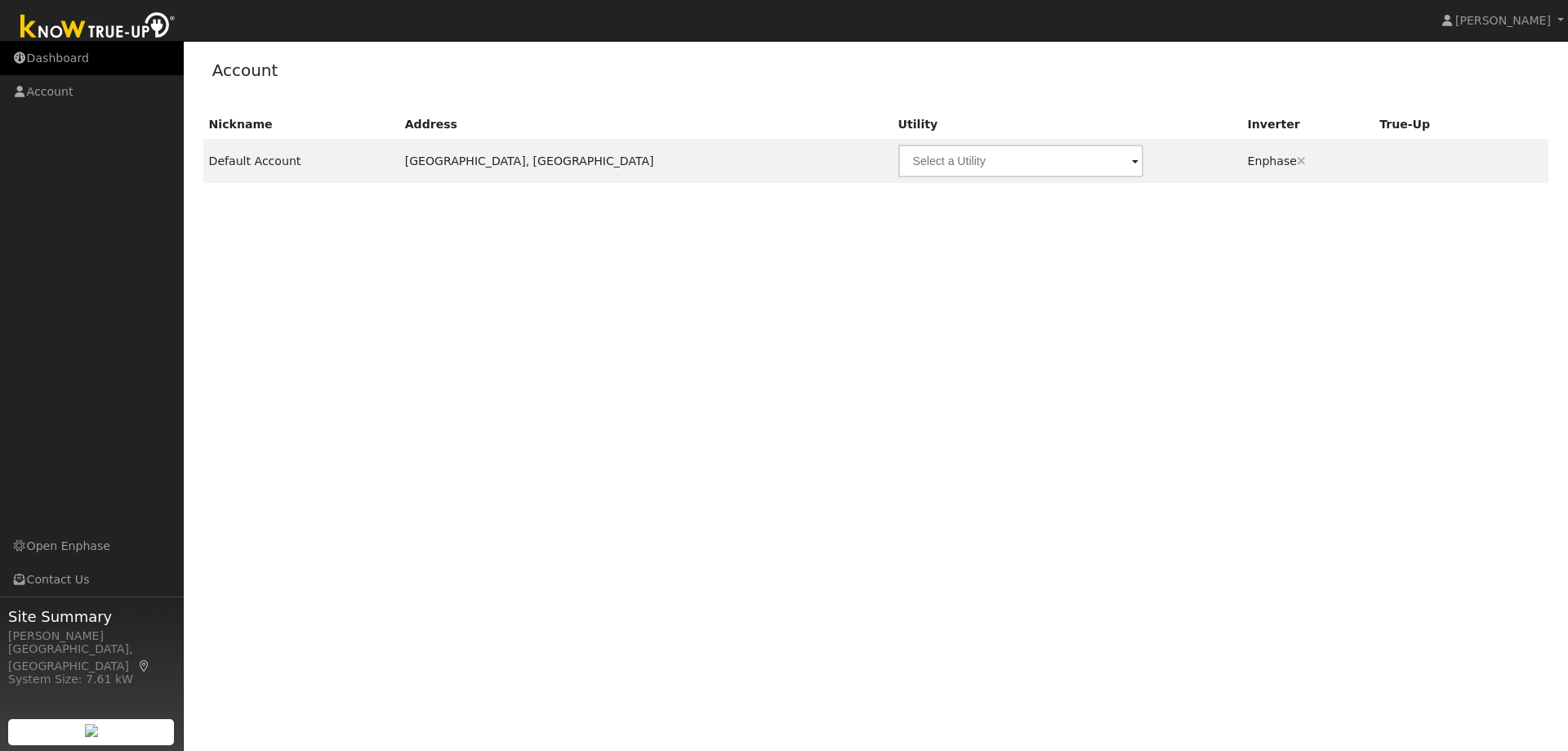
click at [32, 56] on link "Dashboard" at bounding box center [92, 58] width 184 height 34
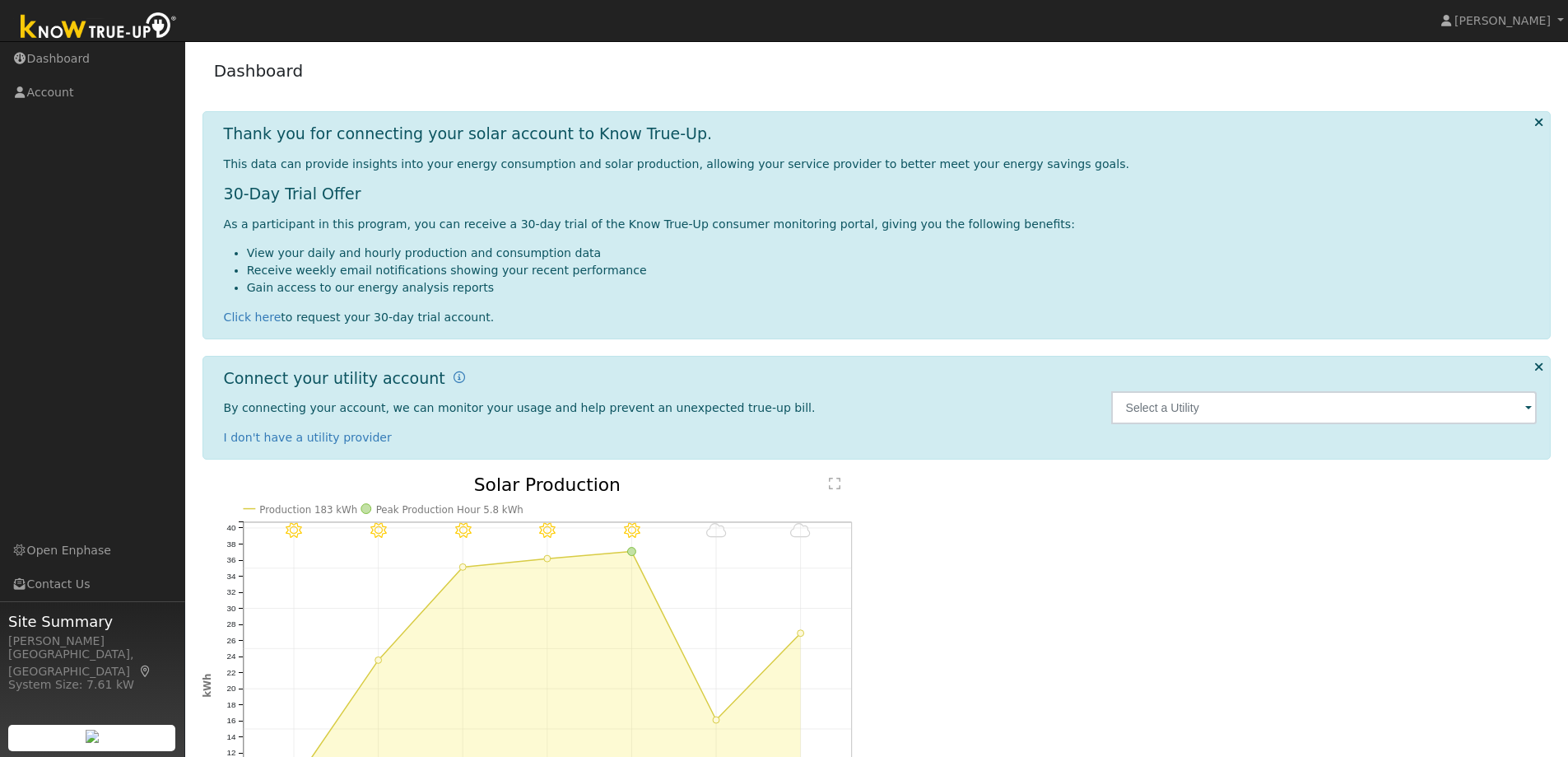
scroll to position [197, 0]
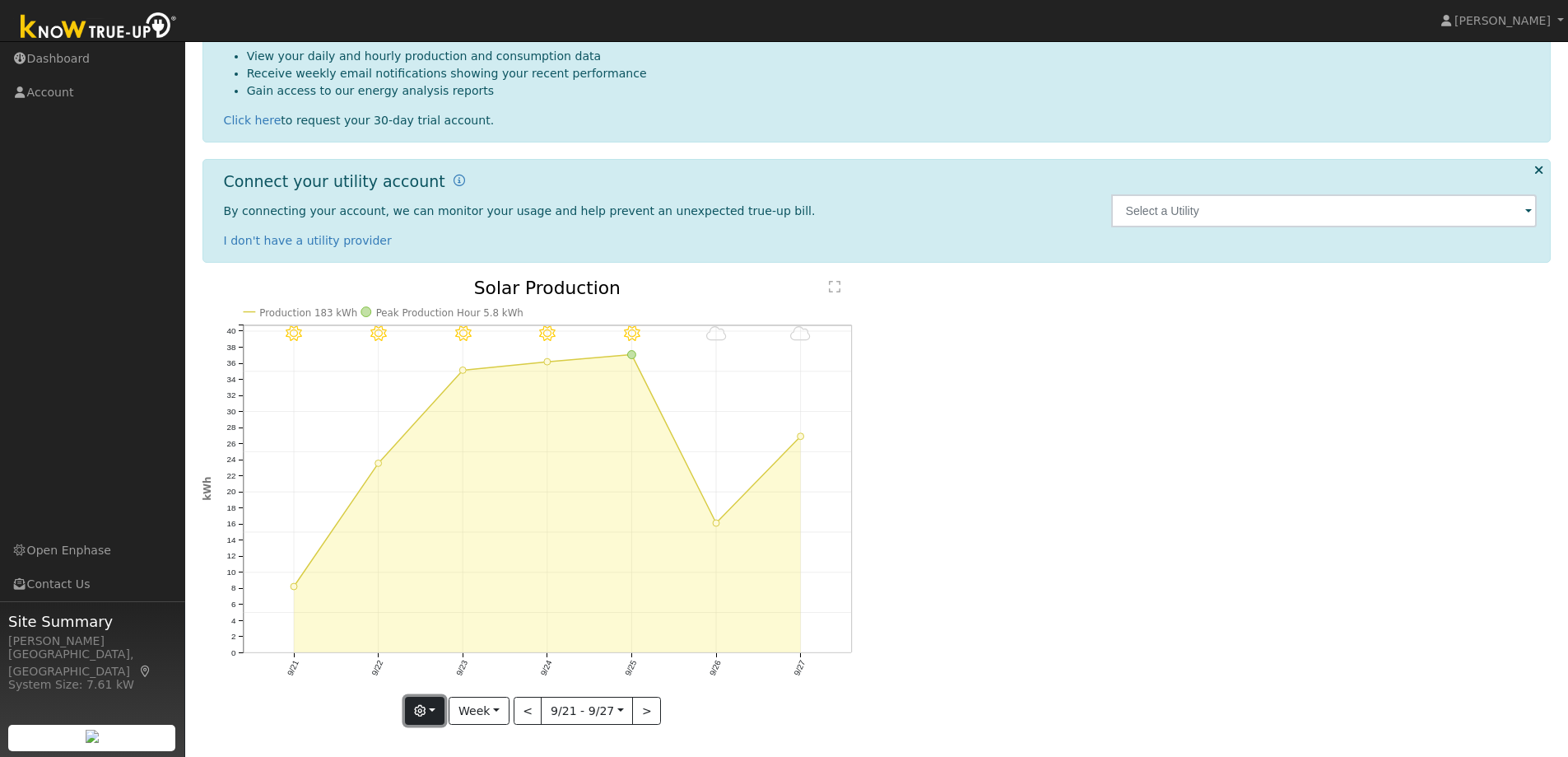
click at [423, 705] on icon "button" at bounding box center [419, 711] width 11 height 11
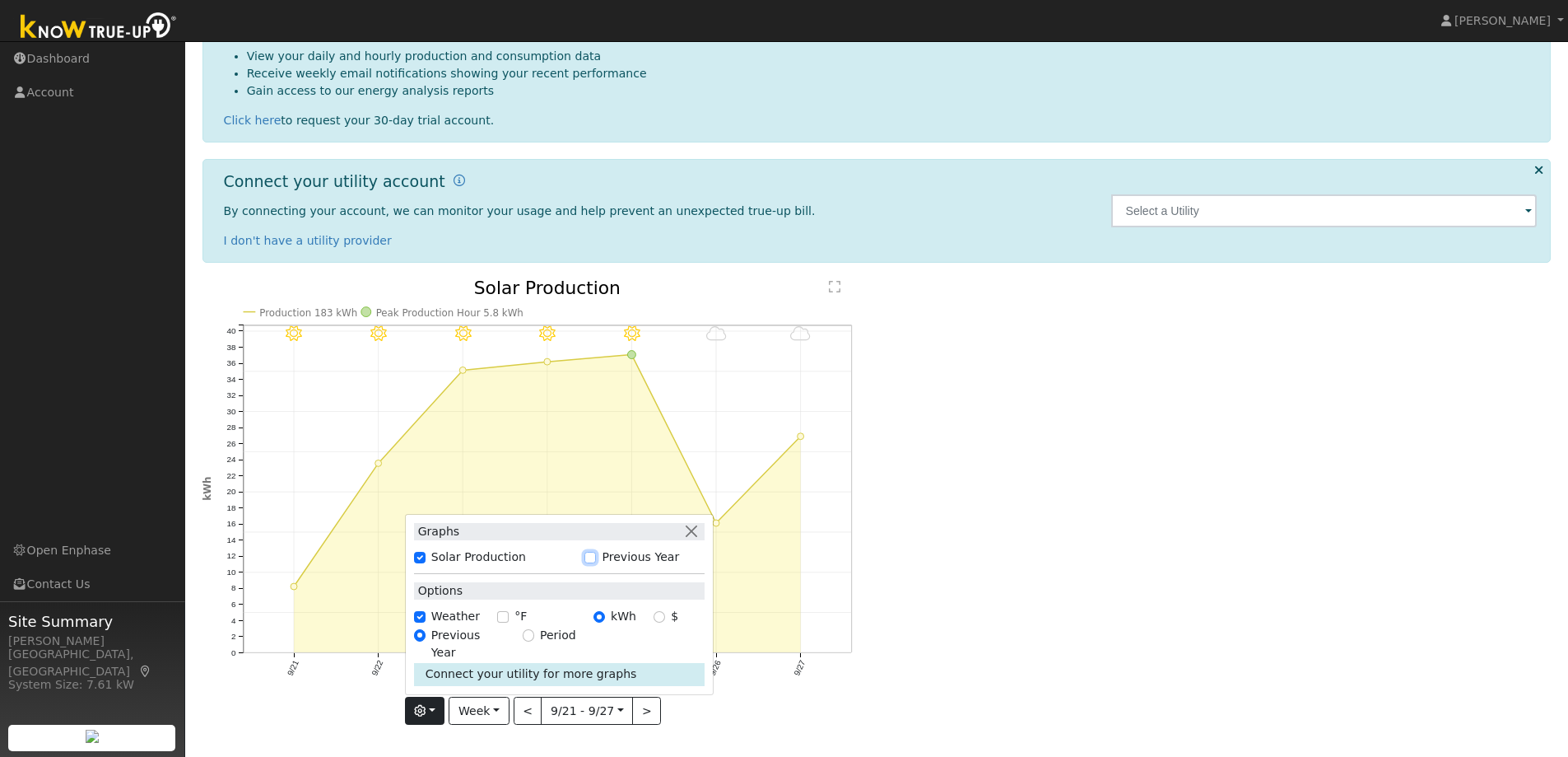
click at [596, 563] on input "Previous Year" at bounding box center [590, 557] width 11 height 11
checkbox input "true"
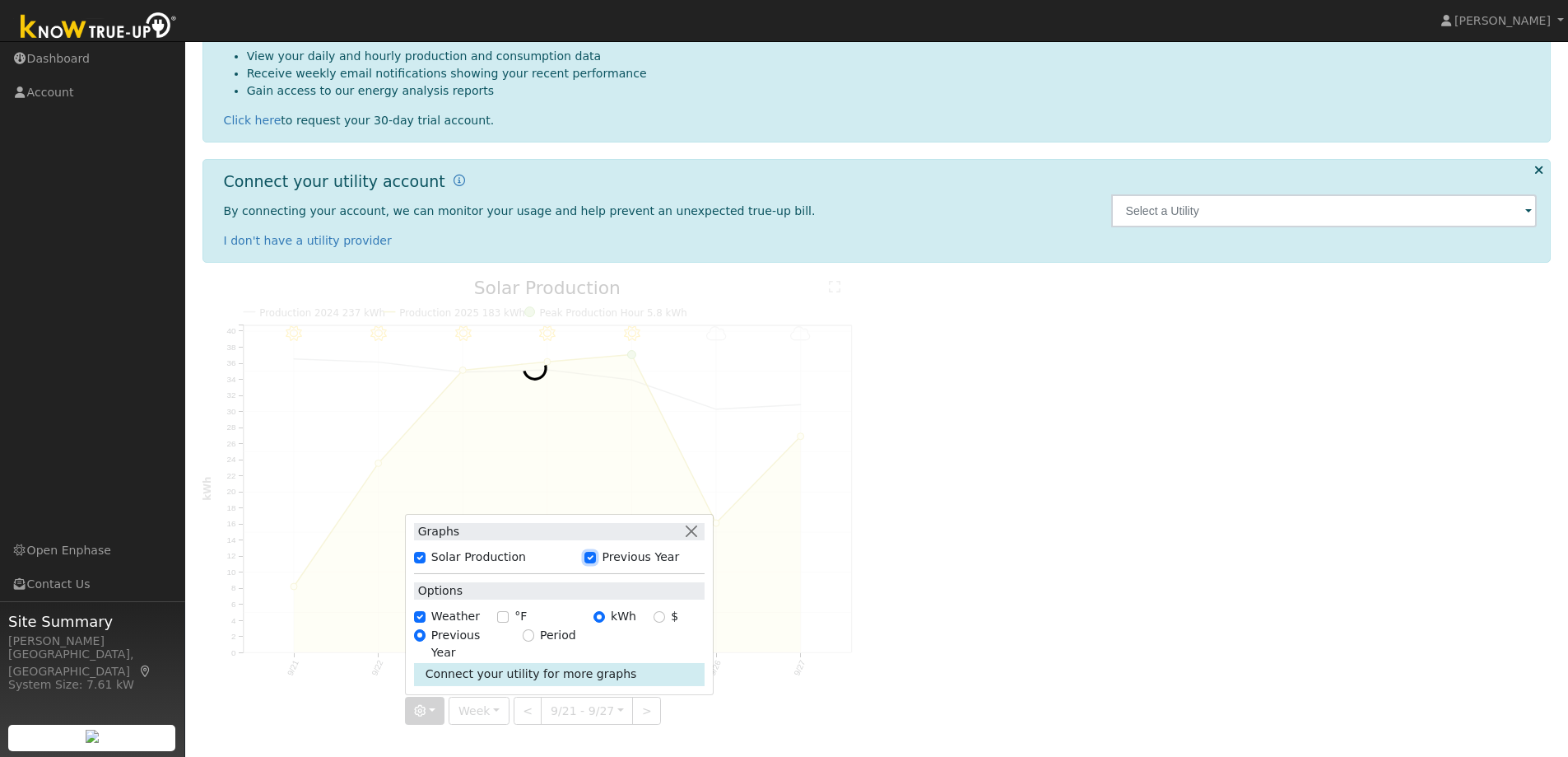
scroll to position [0, 0]
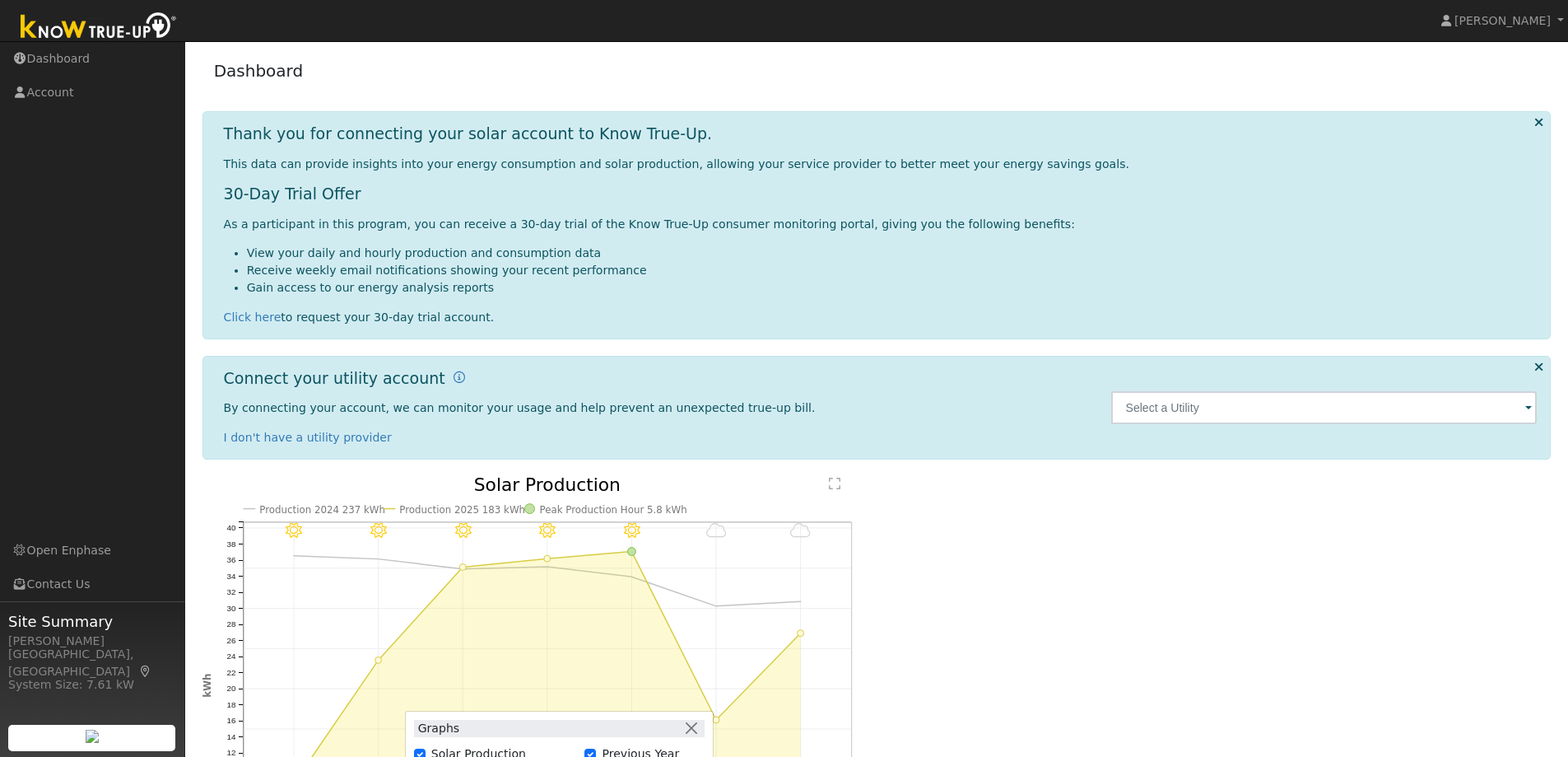
click at [1006, 604] on div "9/27 - Cloudy 9/26 - Cloudy 9/25 - Clear 9/24 - Clear 9/23 - Clear 9/22 - Clear…" at bounding box center [876, 711] width 1366 height 470
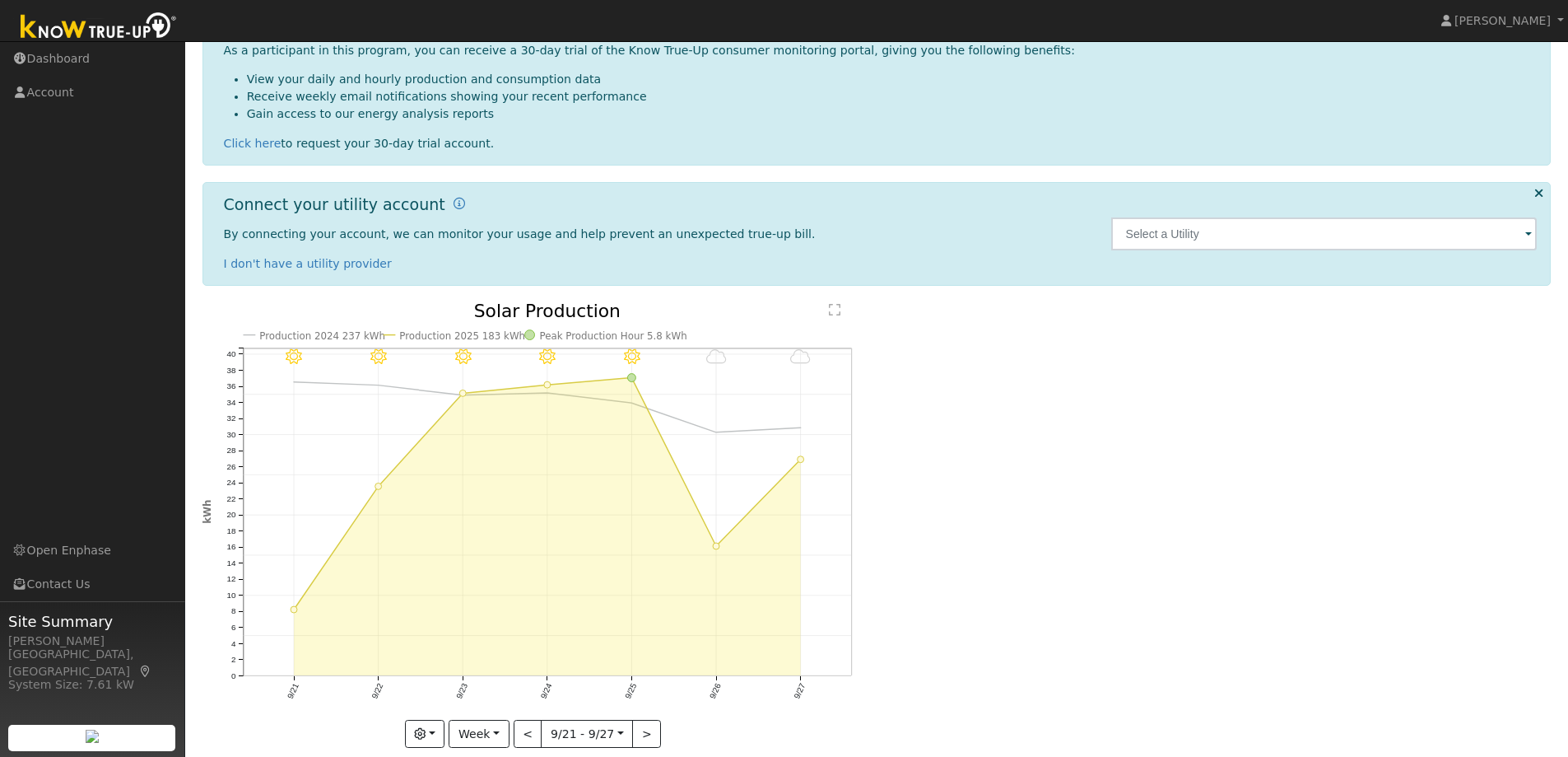
scroll to position [197, 0]
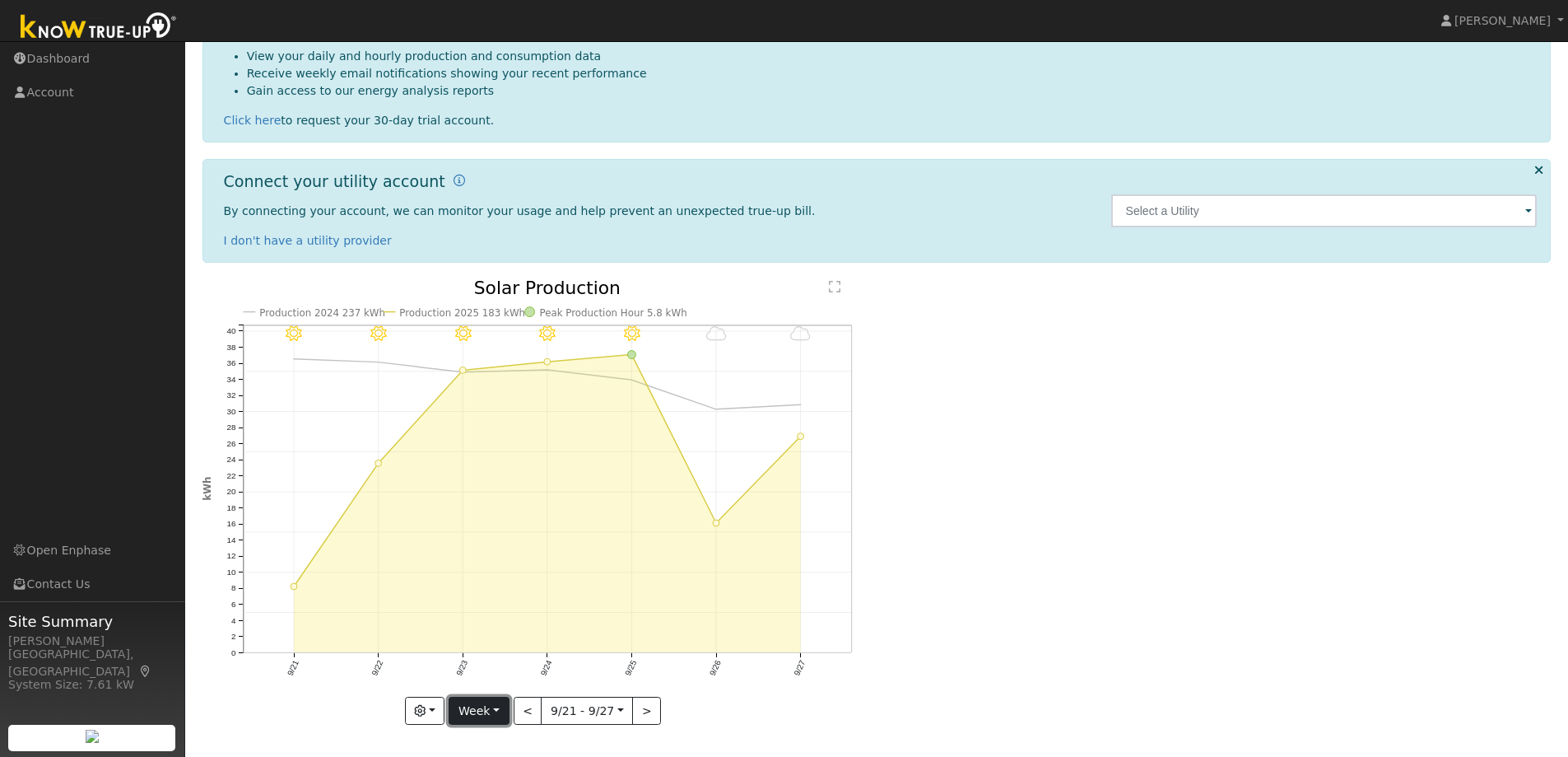
click at [500, 709] on button "Week" at bounding box center [478, 711] width 60 height 28
click at [500, 657] on link "Year" at bounding box center [506, 653] width 115 height 23
type input "[DATE]"
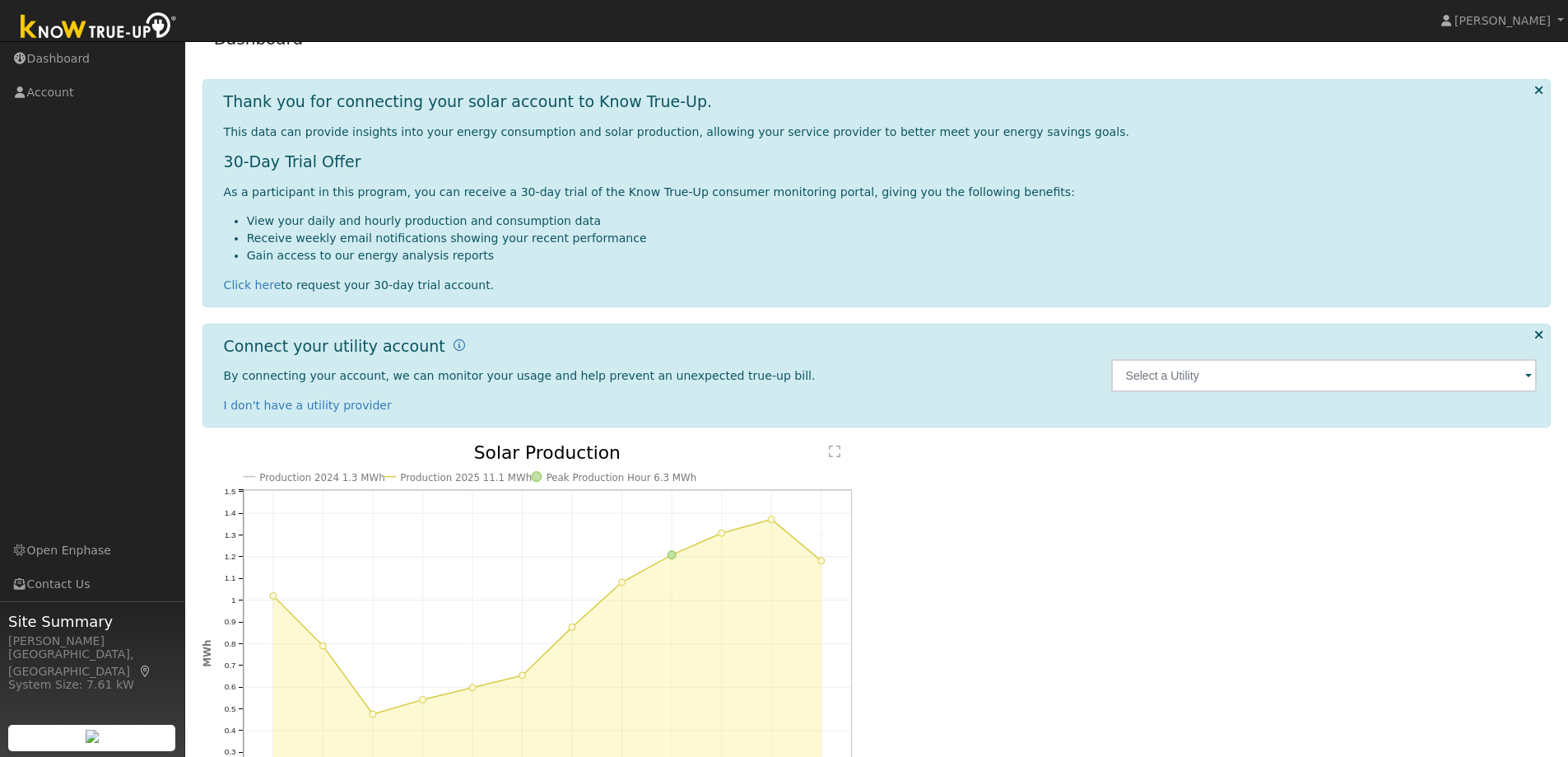
scroll to position [0, 0]
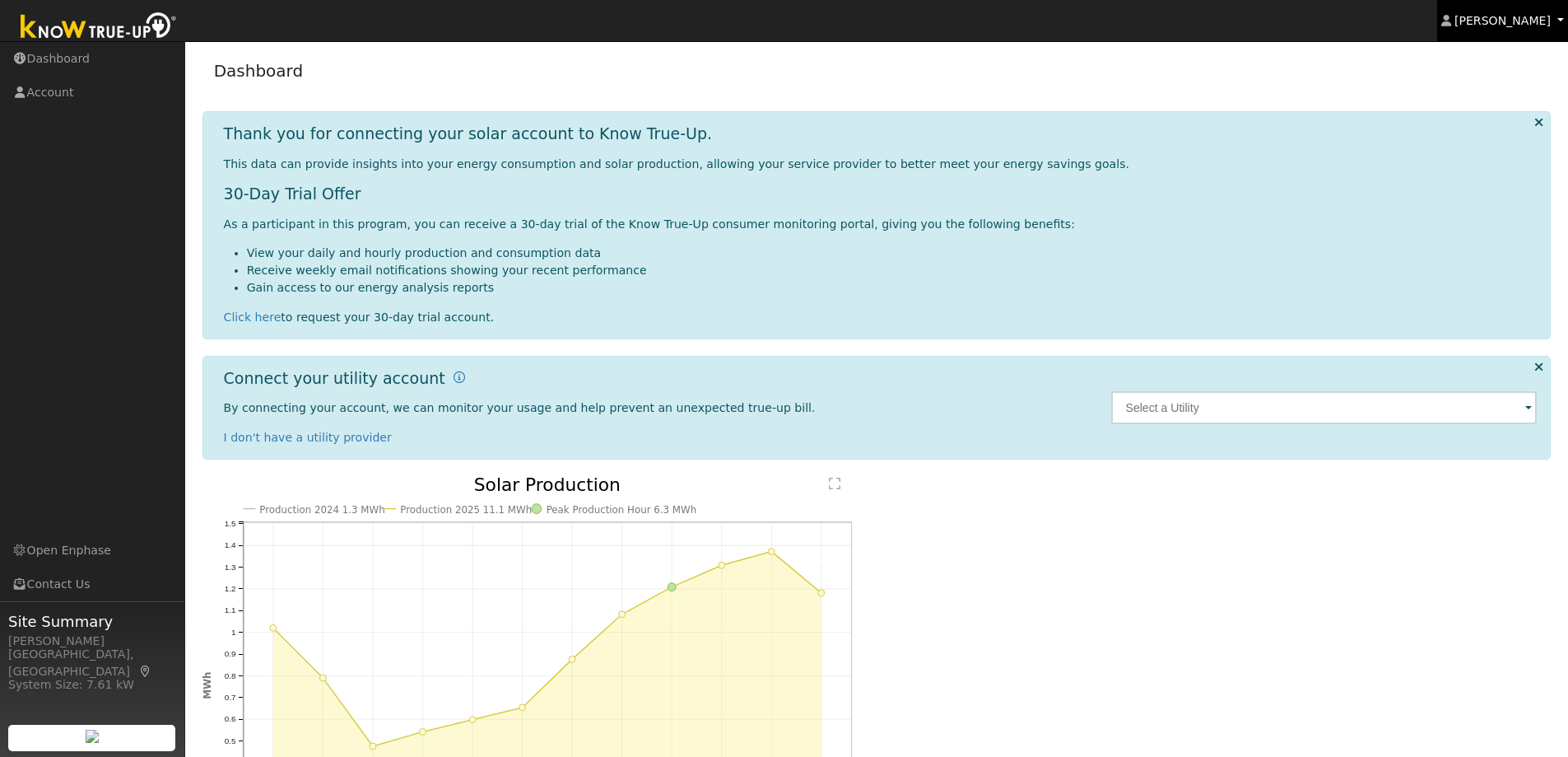
click at [1534, 16] on span "[PERSON_NAME]" at bounding box center [1503, 21] width 97 height 13
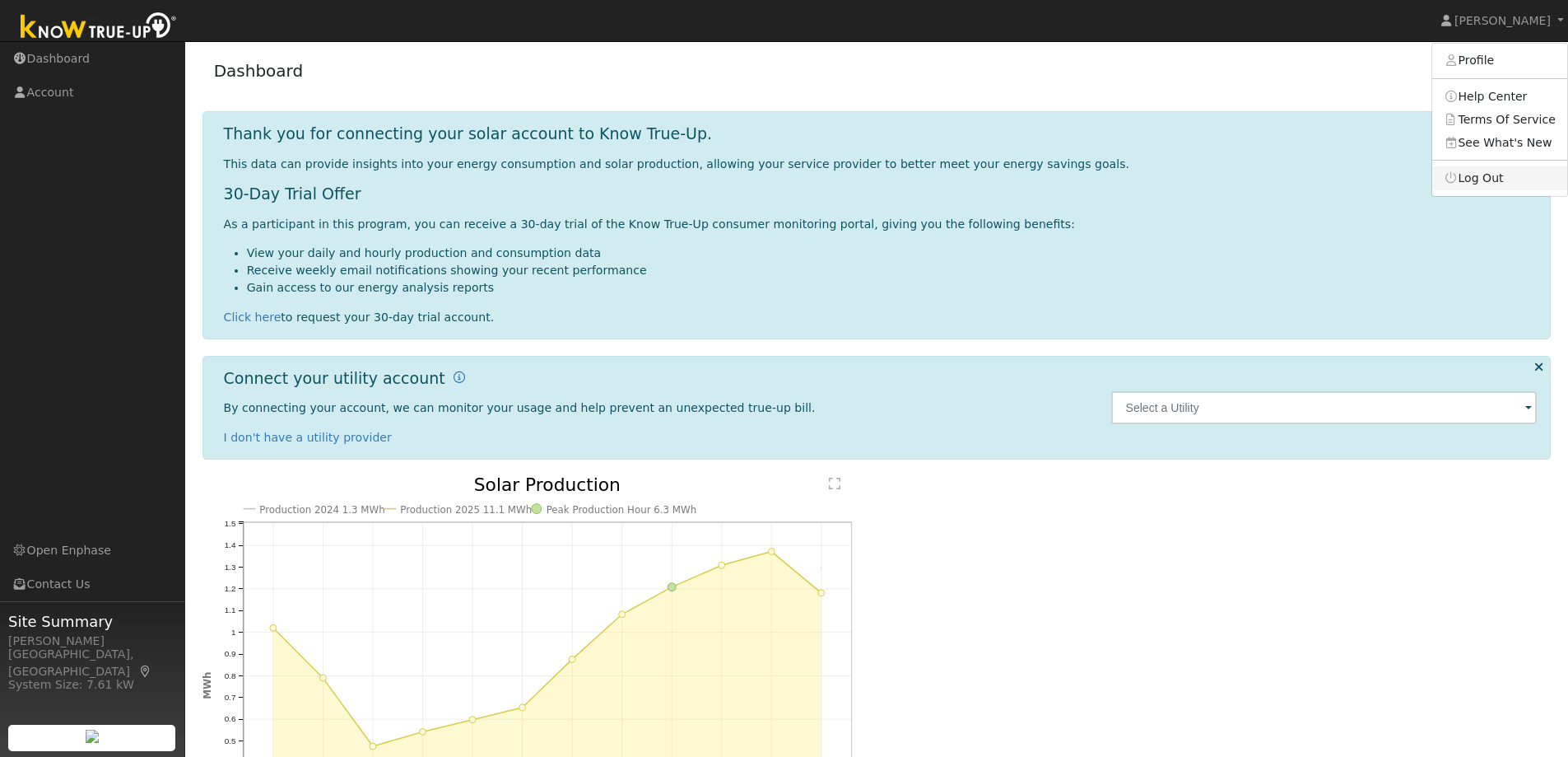
click at [1489, 179] on link "Log Out" at bounding box center [1499, 178] width 135 height 23
